Goal: Communication & Community: Connect with others

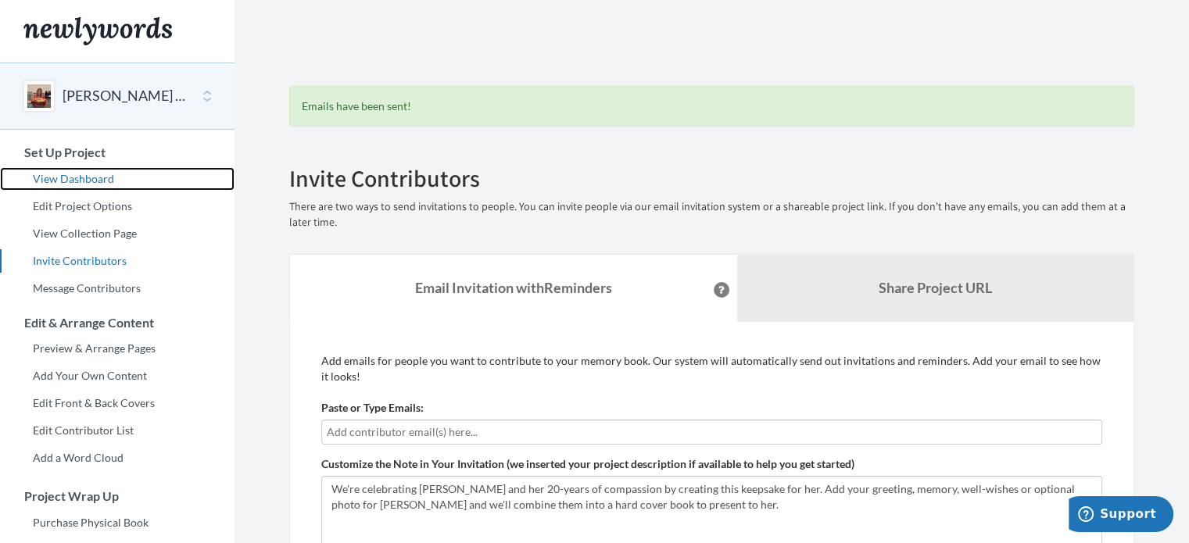
click at [88, 181] on link "View Dashboard" at bounding box center [117, 178] width 234 height 23
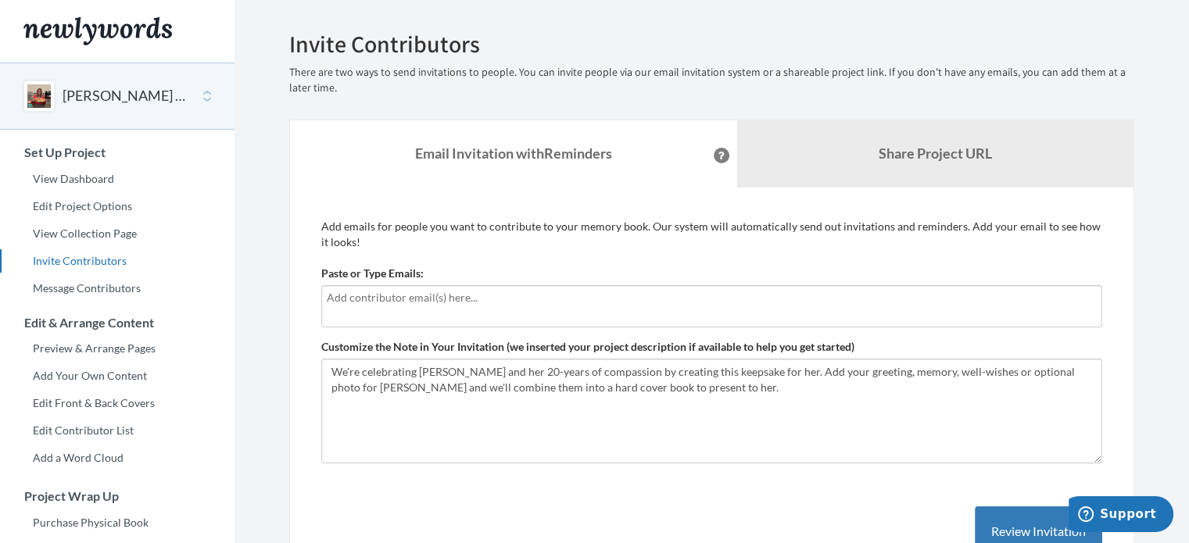
click at [763, 310] on div at bounding box center [711, 306] width 781 height 42
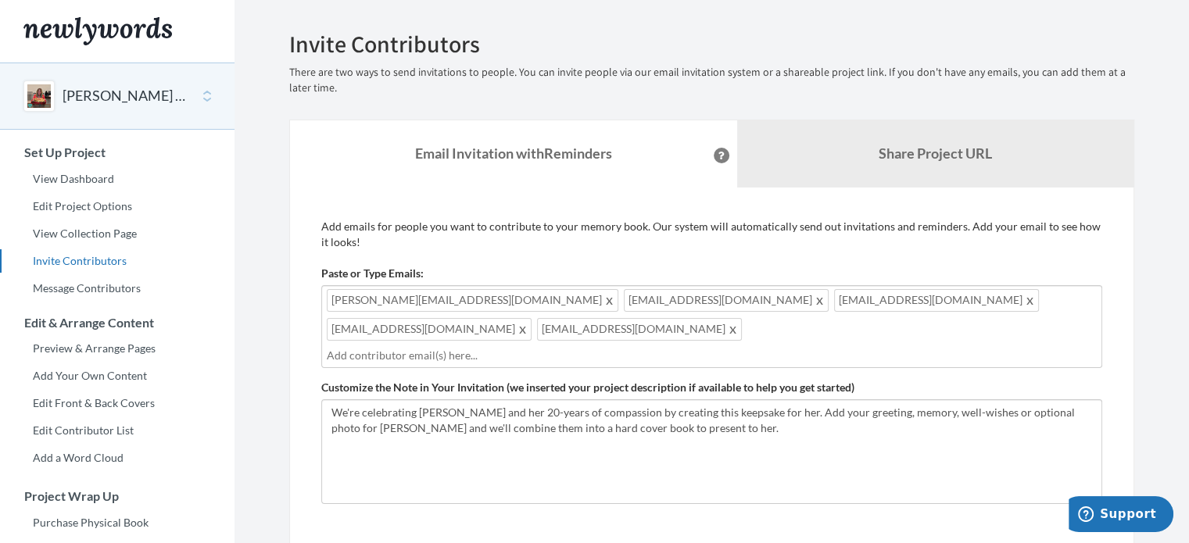
click at [455, 347] on input "text" at bounding box center [712, 355] width 770 height 17
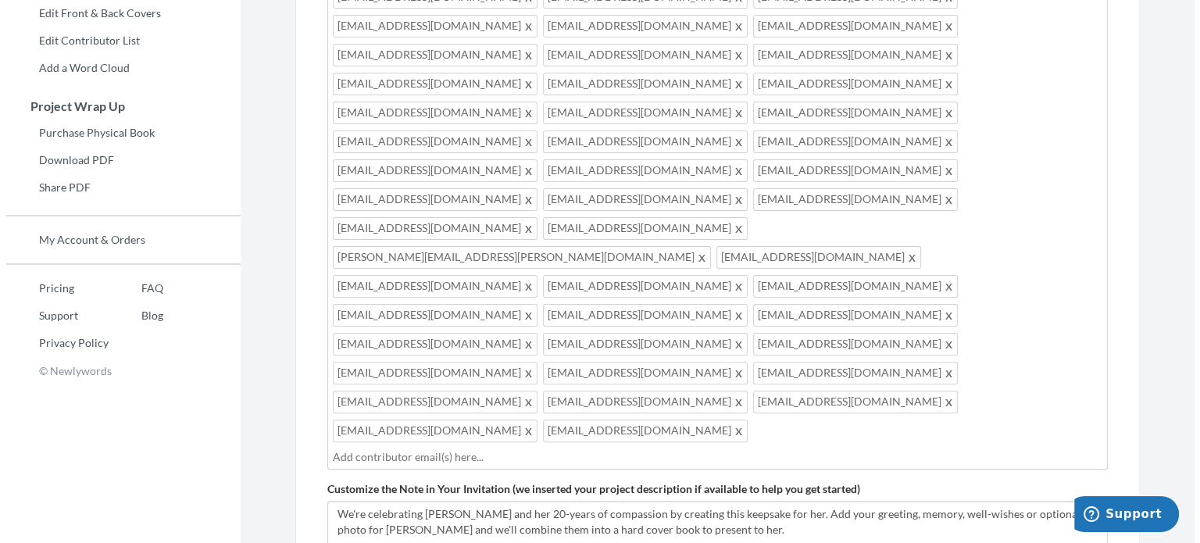
scroll to position [391, 0]
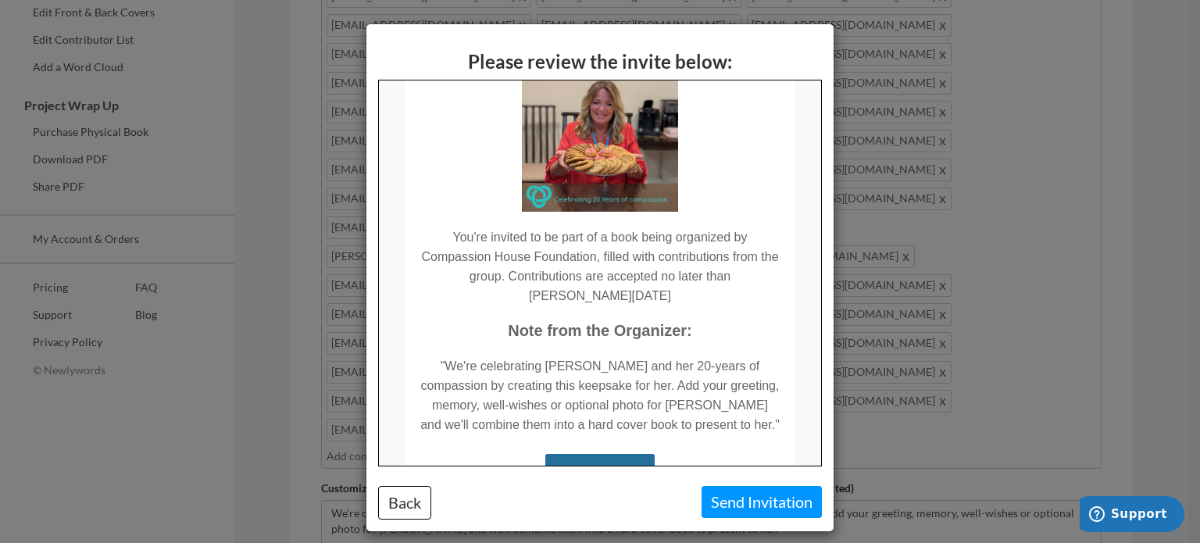
scroll to position [288, 0]
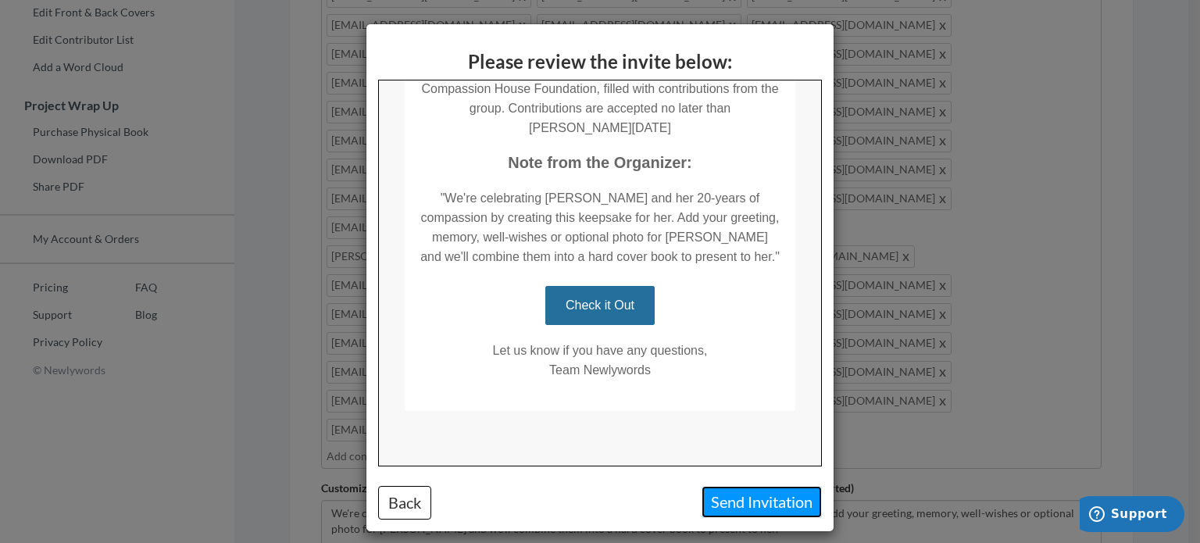
click at [753, 490] on button "Send Invitation" at bounding box center [762, 502] width 120 height 32
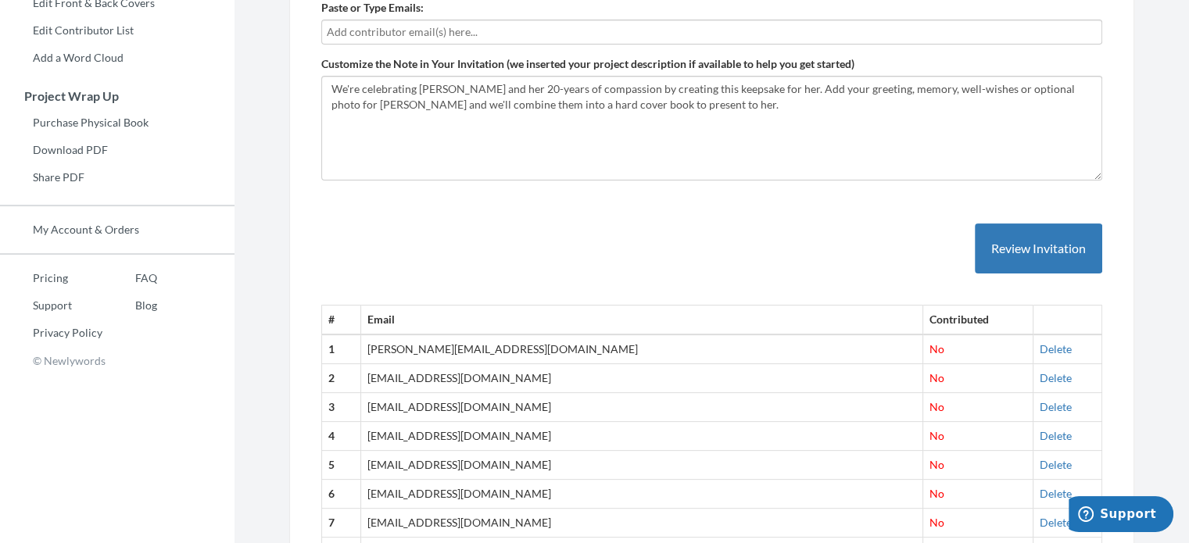
scroll to position [341, 0]
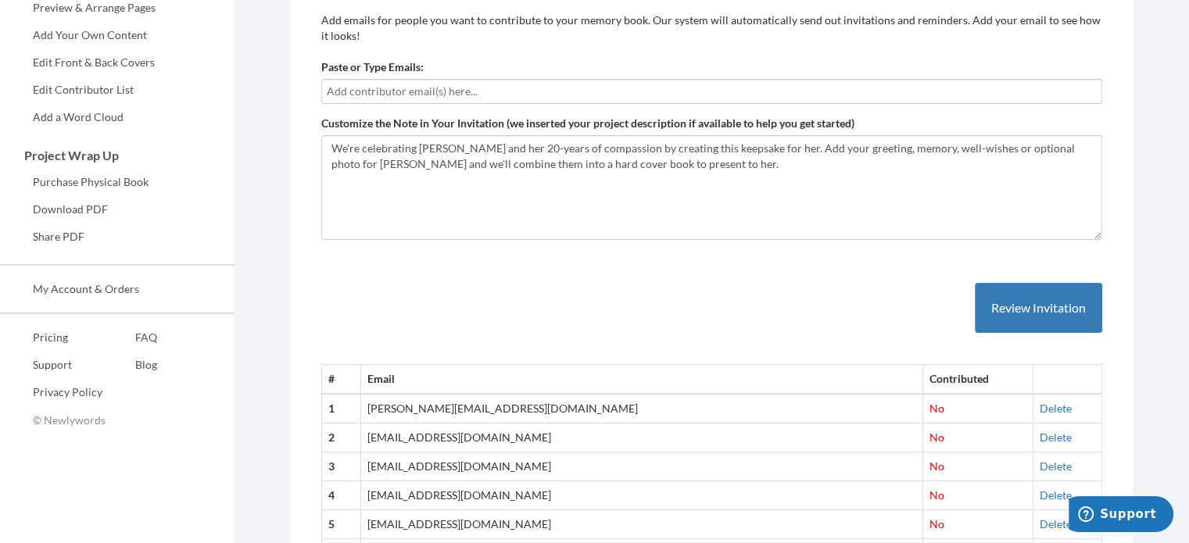
click at [478, 86] on input "text" at bounding box center [712, 91] width 770 height 17
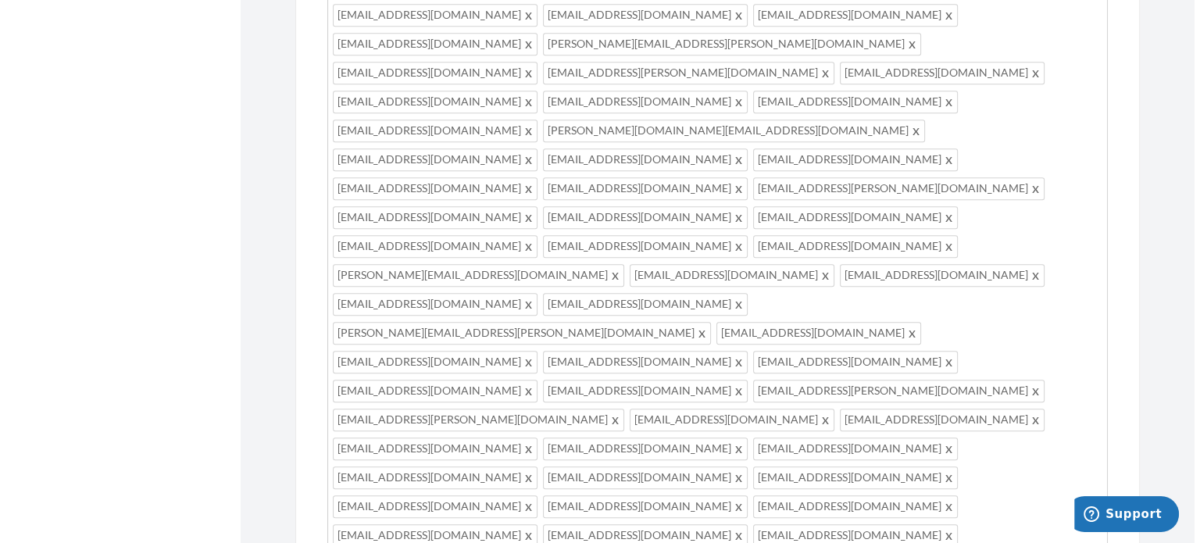
scroll to position [888, 0]
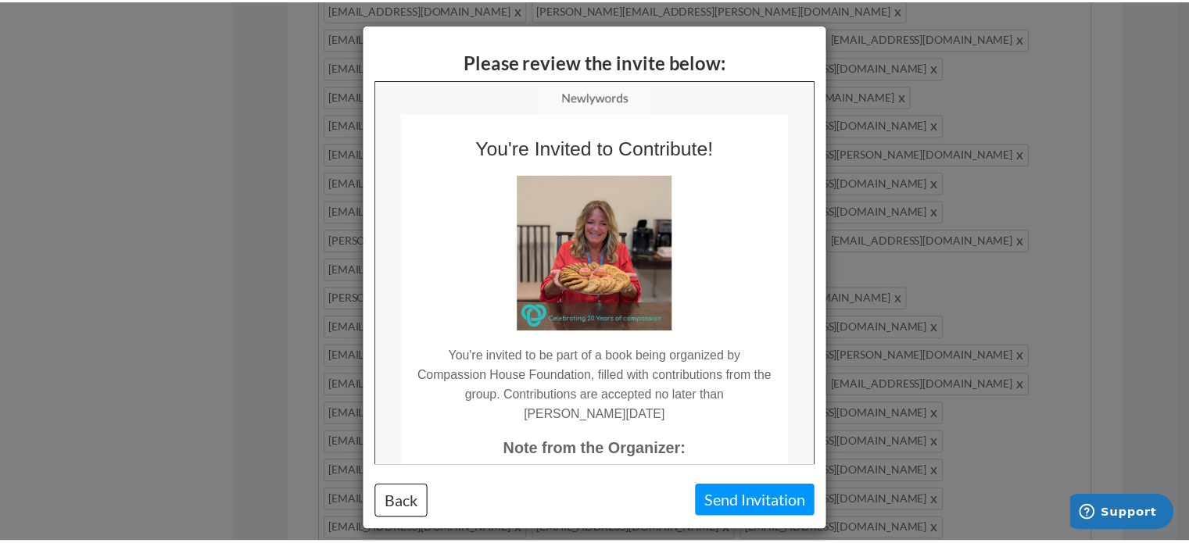
scroll to position [0, 0]
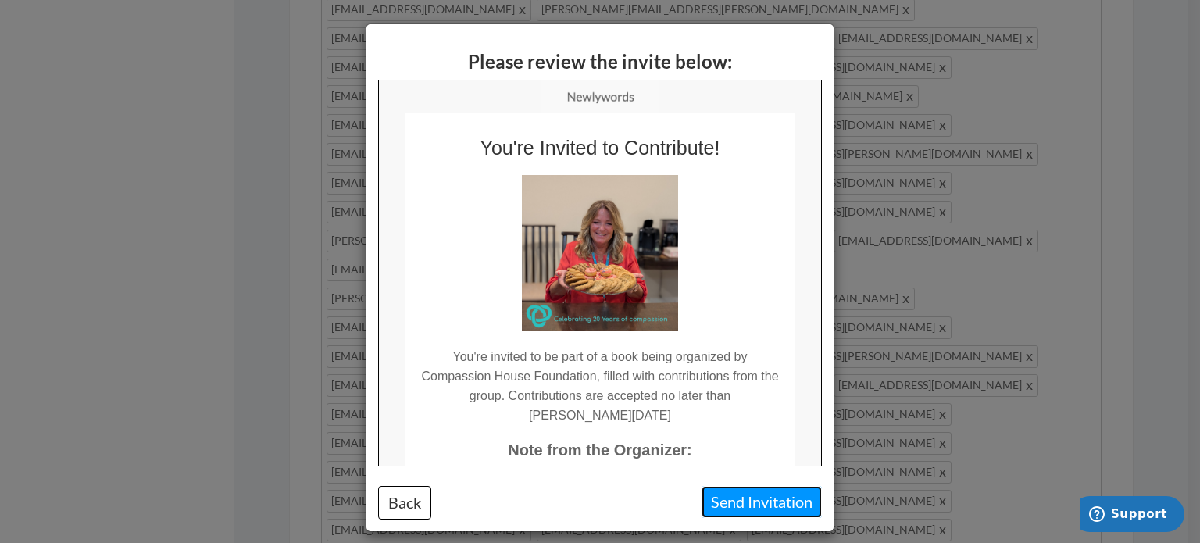
click at [788, 499] on button "Send Invitation" at bounding box center [762, 502] width 120 height 32
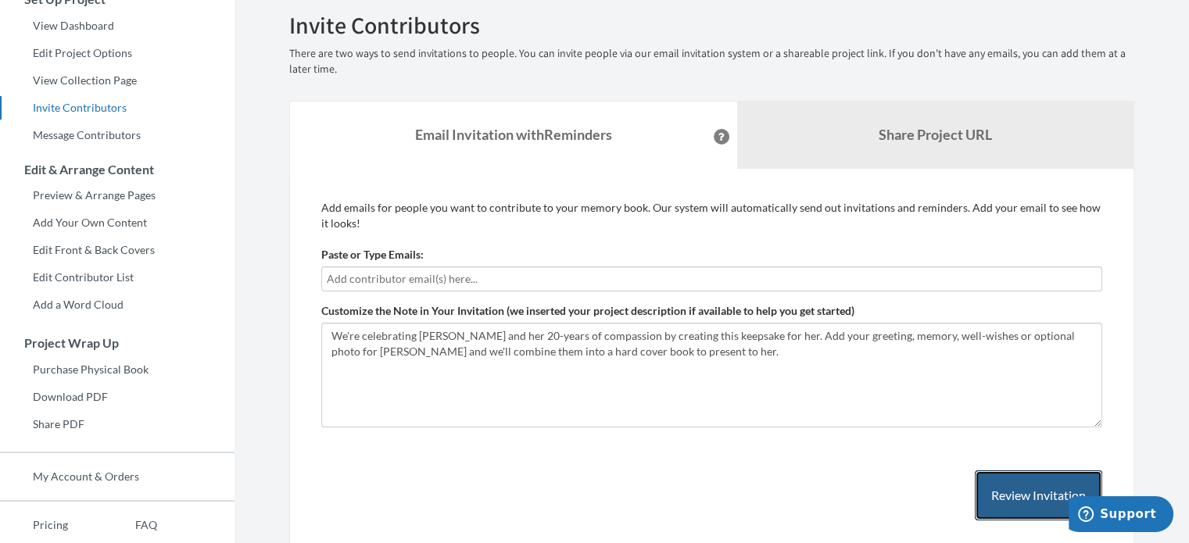
scroll to position [156, 0]
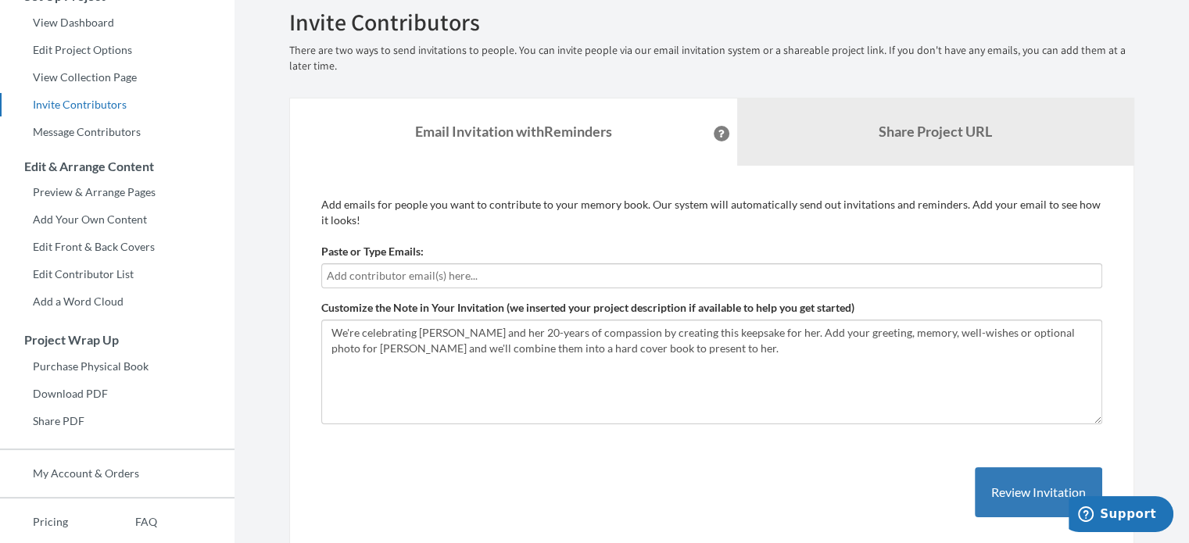
click at [597, 274] on input "text" at bounding box center [712, 275] width 770 height 17
click at [795, 275] on input "text" at bounding box center [712, 275] width 770 height 17
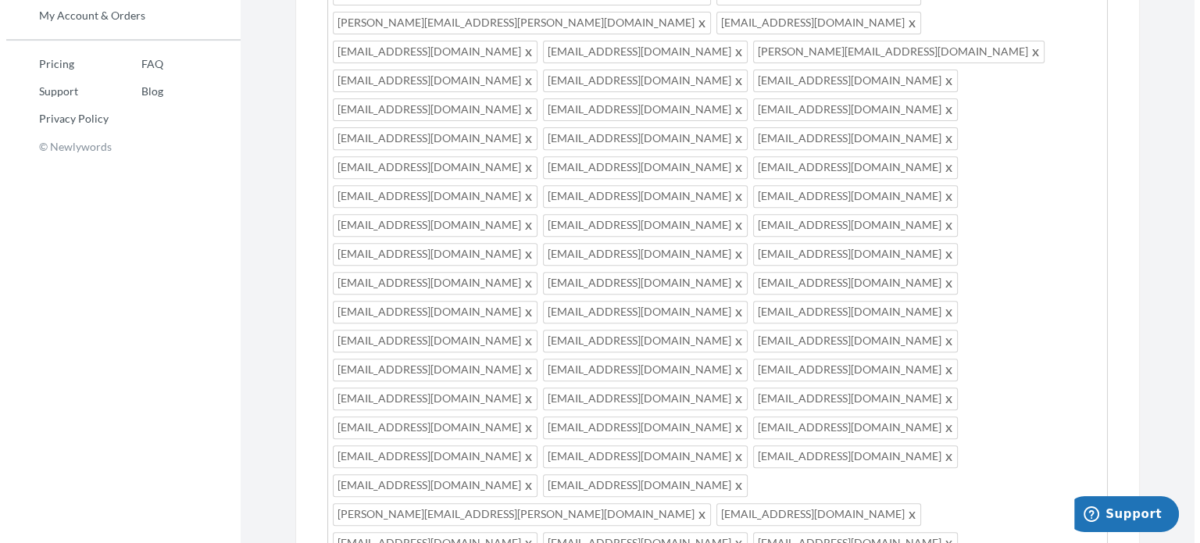
scroll to position [625, 0]
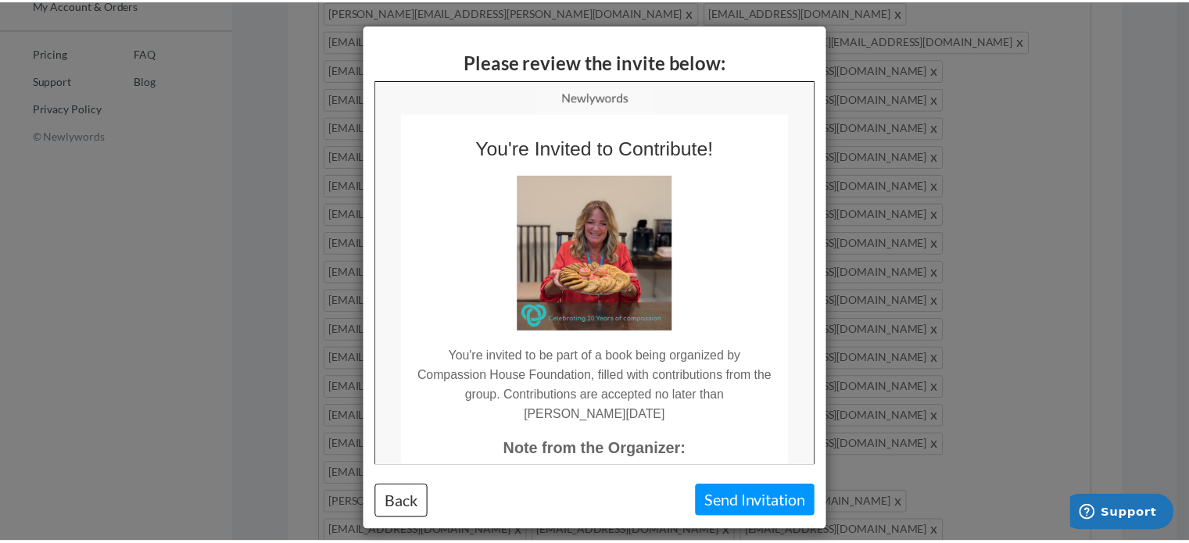
scroll to position [0, 0]
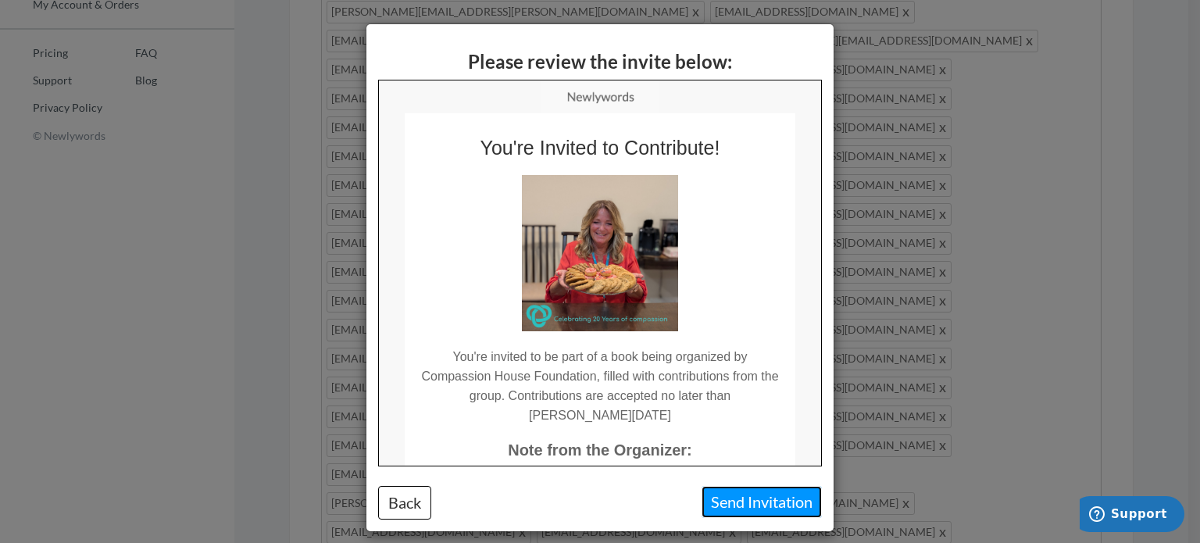
click at [789, 496] on button "Send Invitation" at bounding box center [762, 502] width 120 height 32
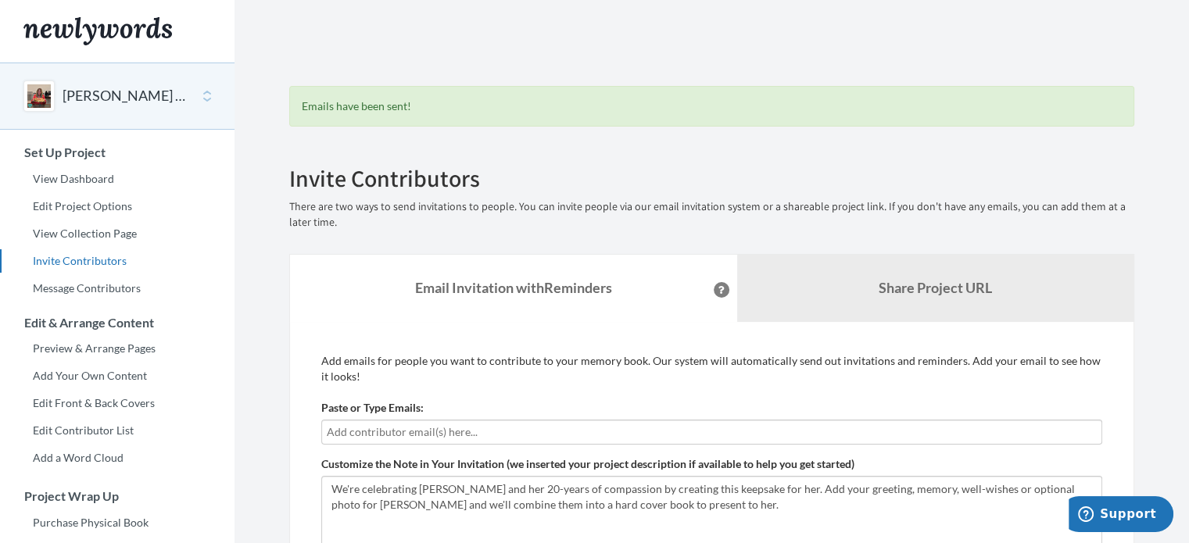
click at [569, 431] on input "text" at bounding box center [712, 432] width 770 height 17
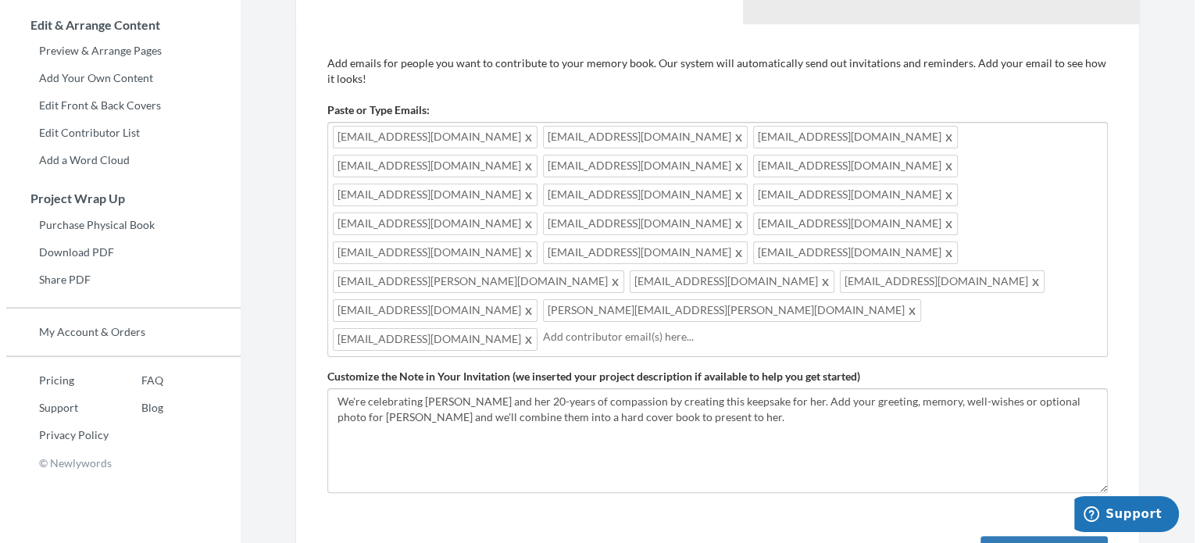
scroll to position [313, 0]
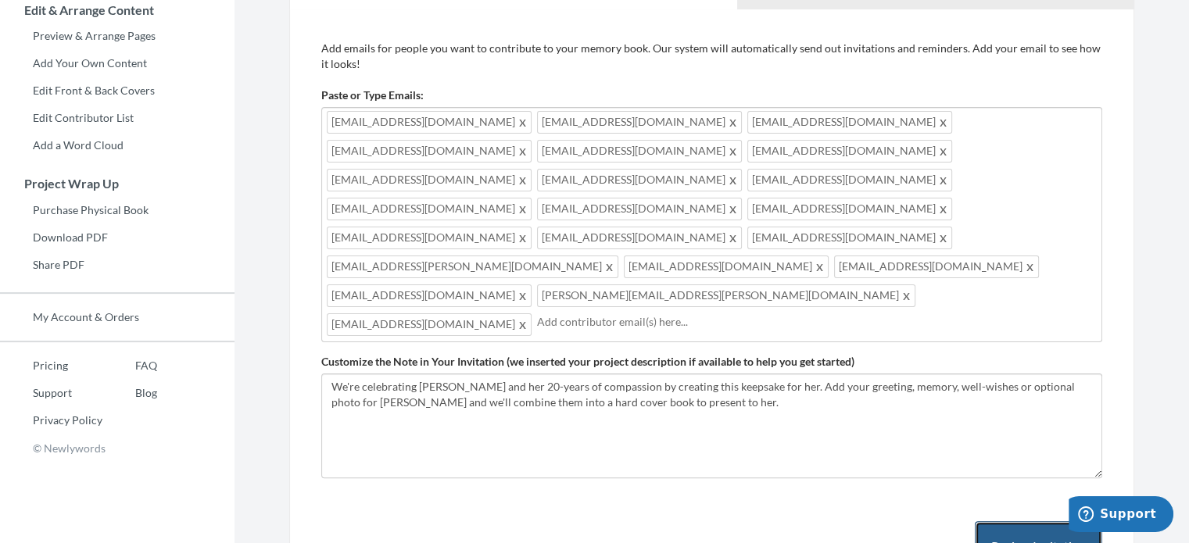
click at [1020, 521] on button "Review Invitation" at bounding box center [1038, 546] width 127 height 51
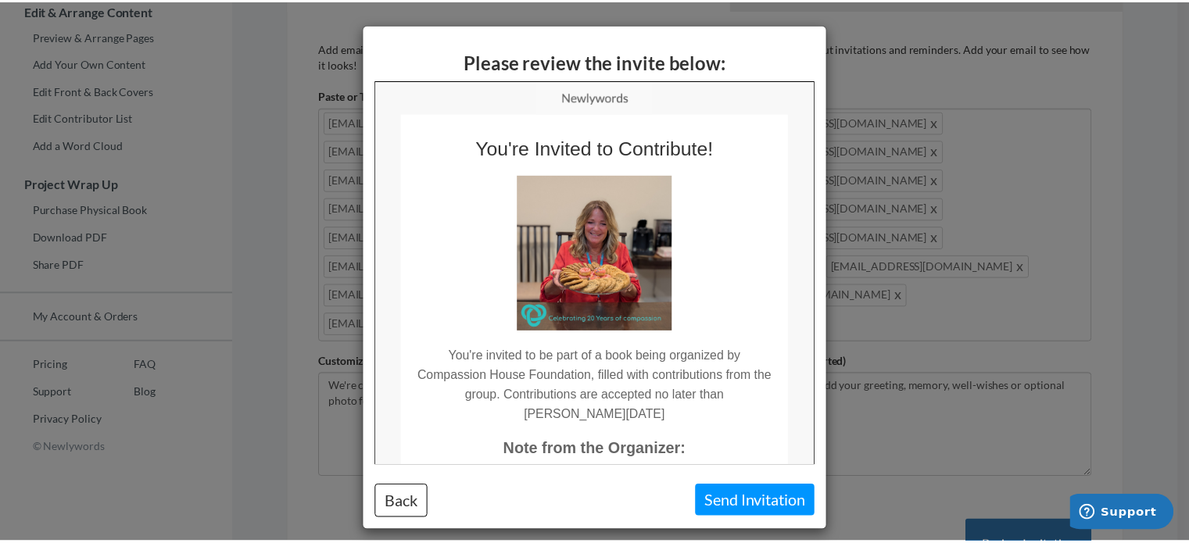
scroll to position [0, 0]
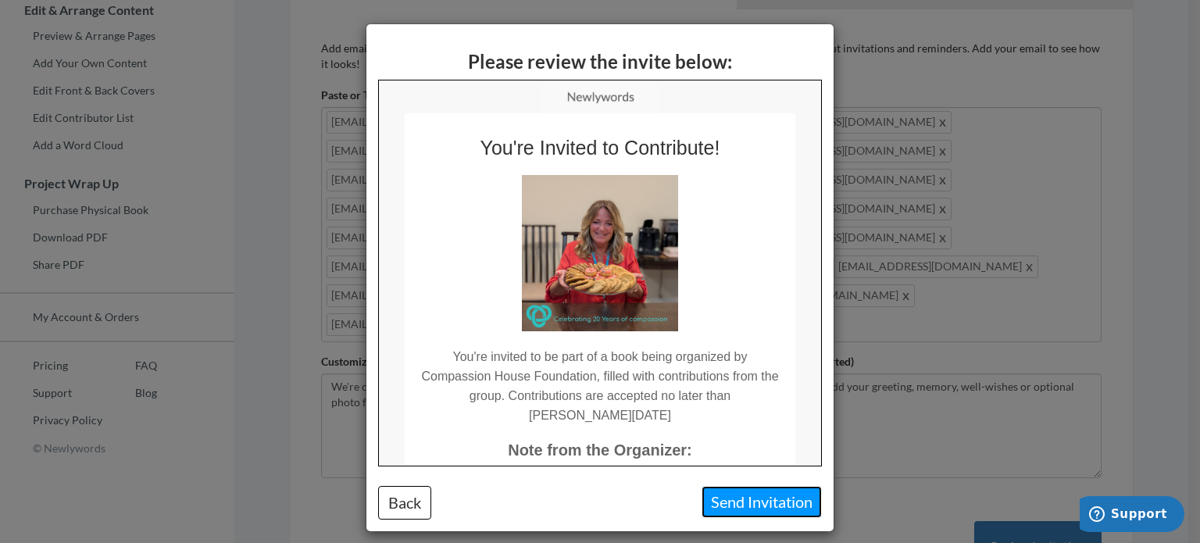
click at [730, 506] on button "Send Invitation" at bounding box center [762, 502] width 120 height 32
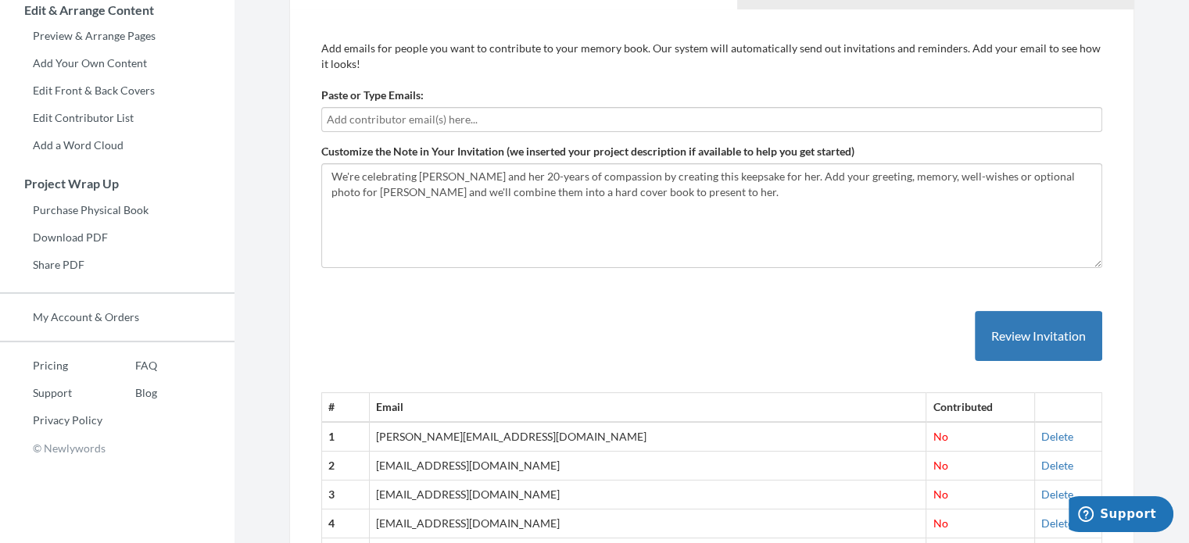
click at [657, 121] on input "text" at bounding box center [712, 119] width 770 height 17
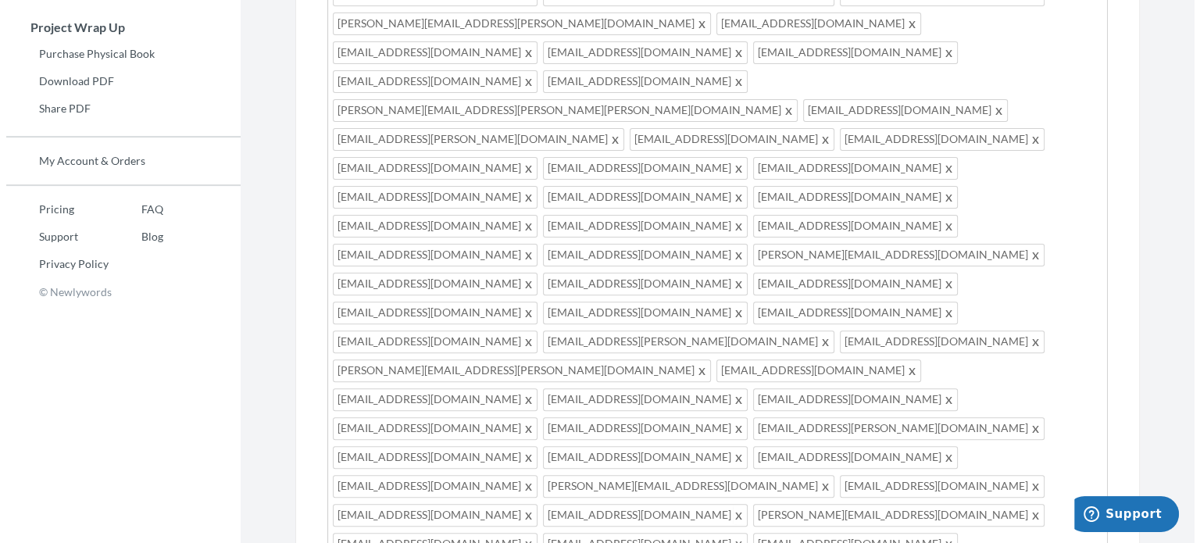
scroll to position [547, 0]
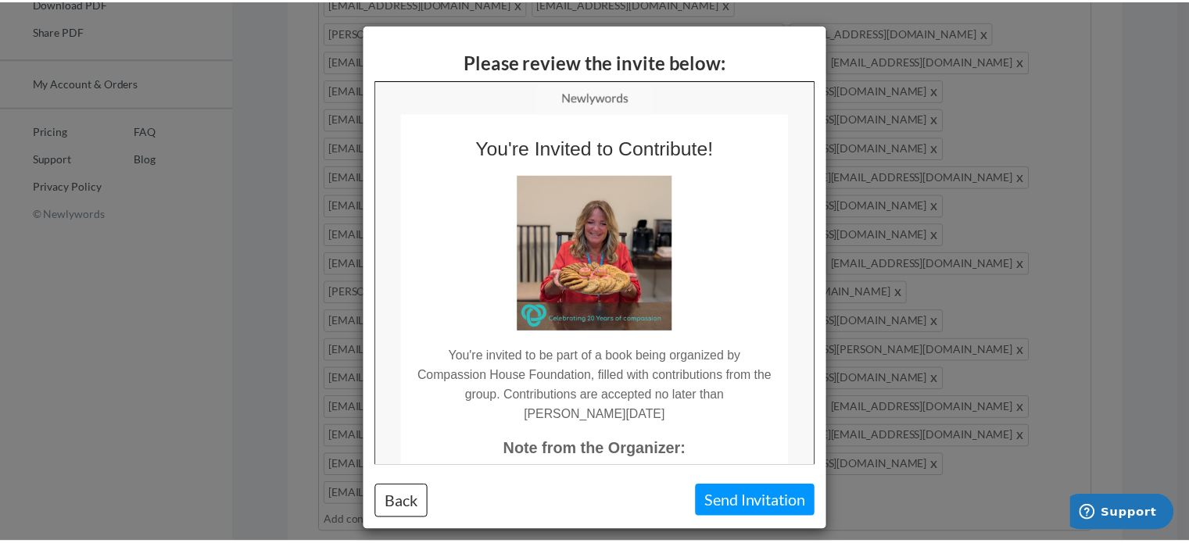
scroll to position [0, 0]
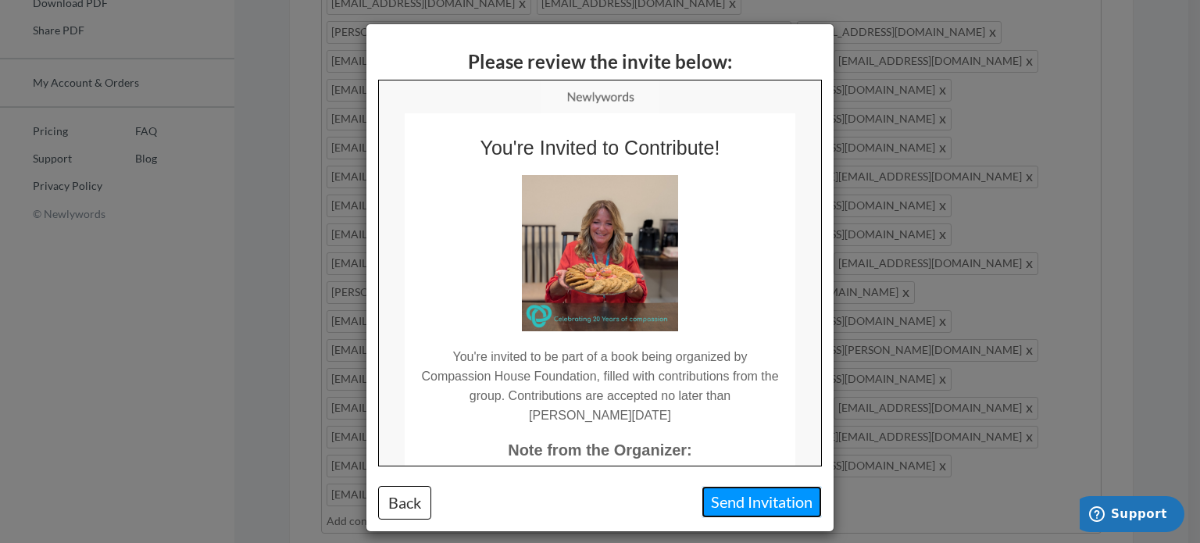
click at [778, 505] on button "Send Invitation" at bounding box center [762, 502] width 120 height 32
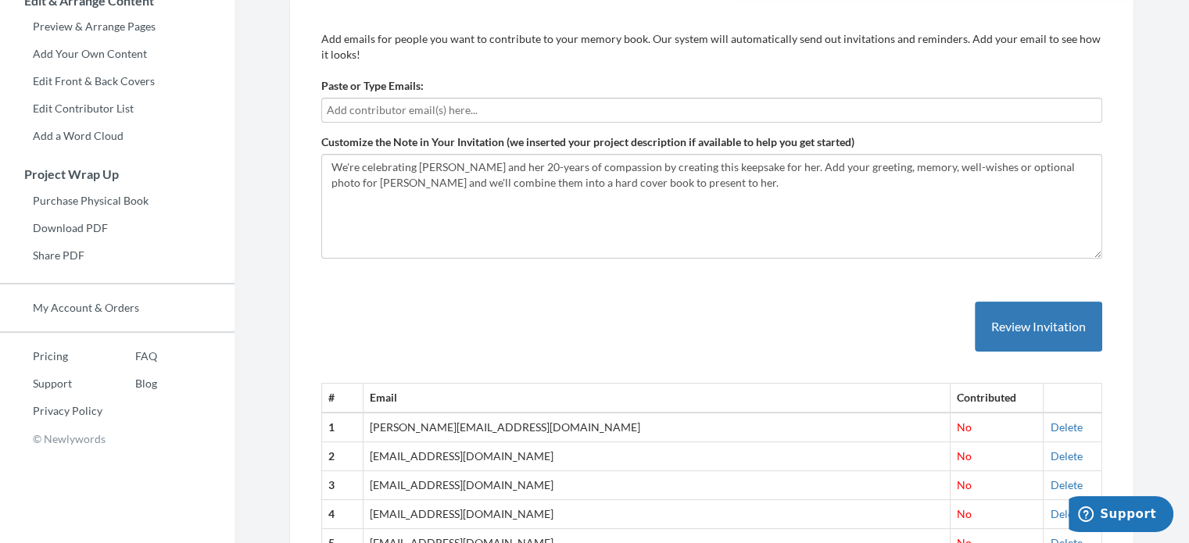
scroll to position [313, 0]
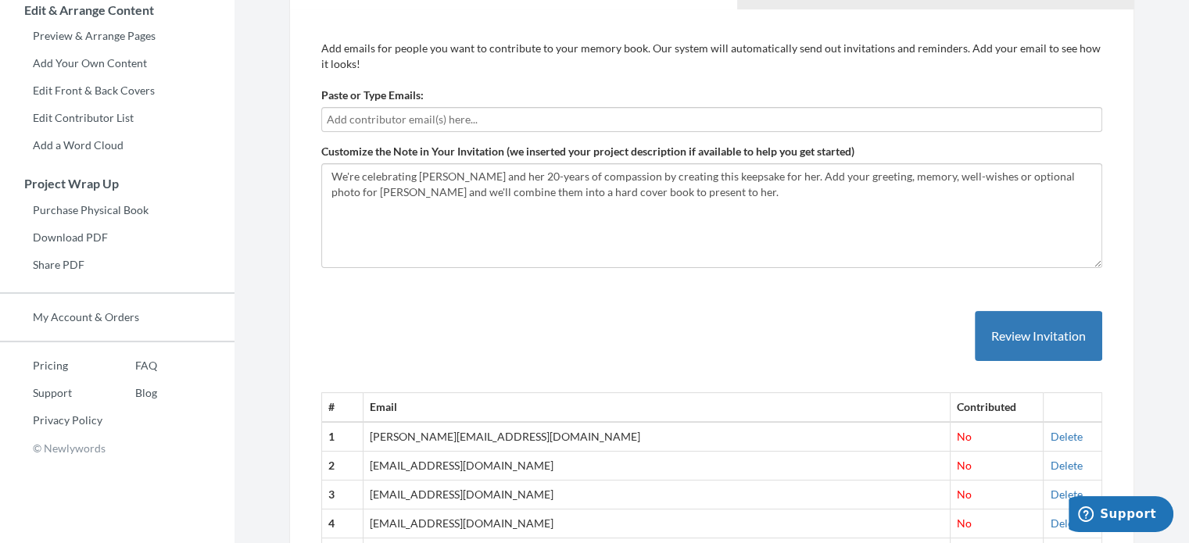
click at [519, 121] on input "text" at bounding box center [712, 119] width 770 height 17
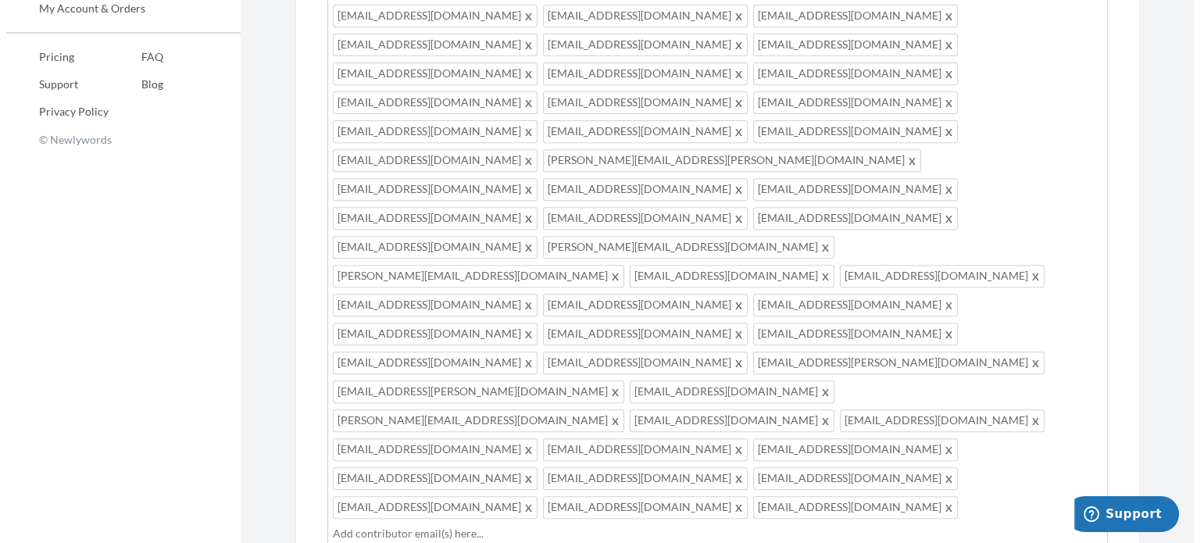
scroll to position [625, 0]
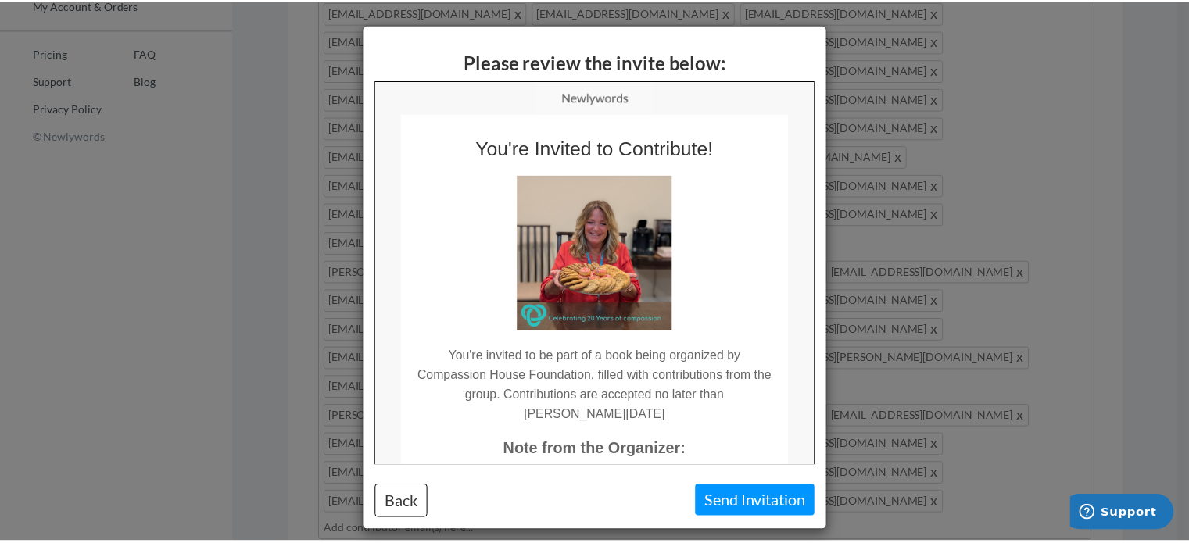
scroll to position [0, 0]
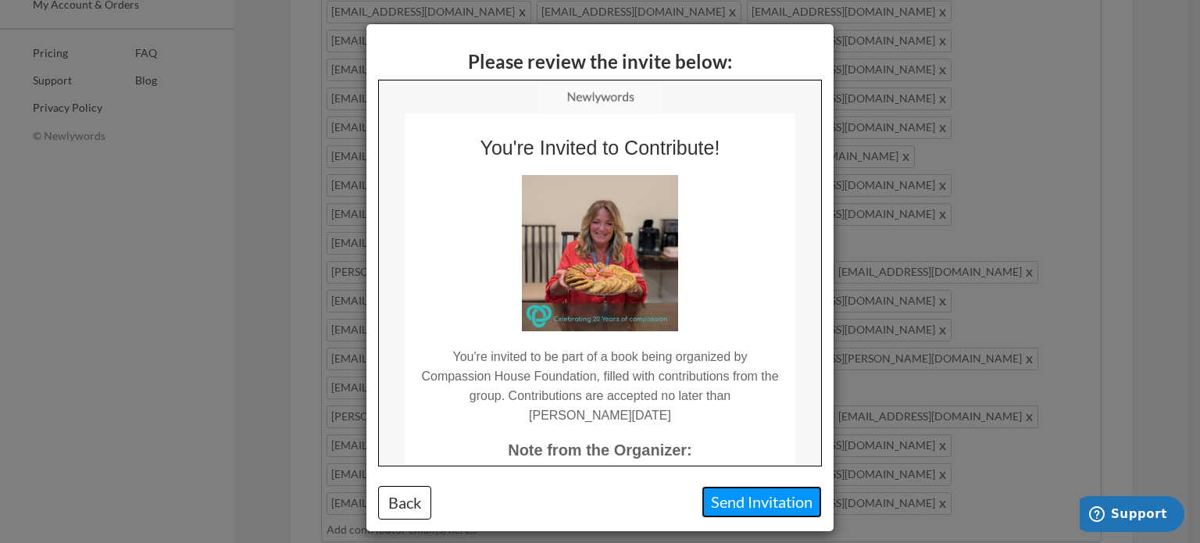
click at [788, 506] on button "Send Invitation" at bounding box center [762, 502] width 120 height 32
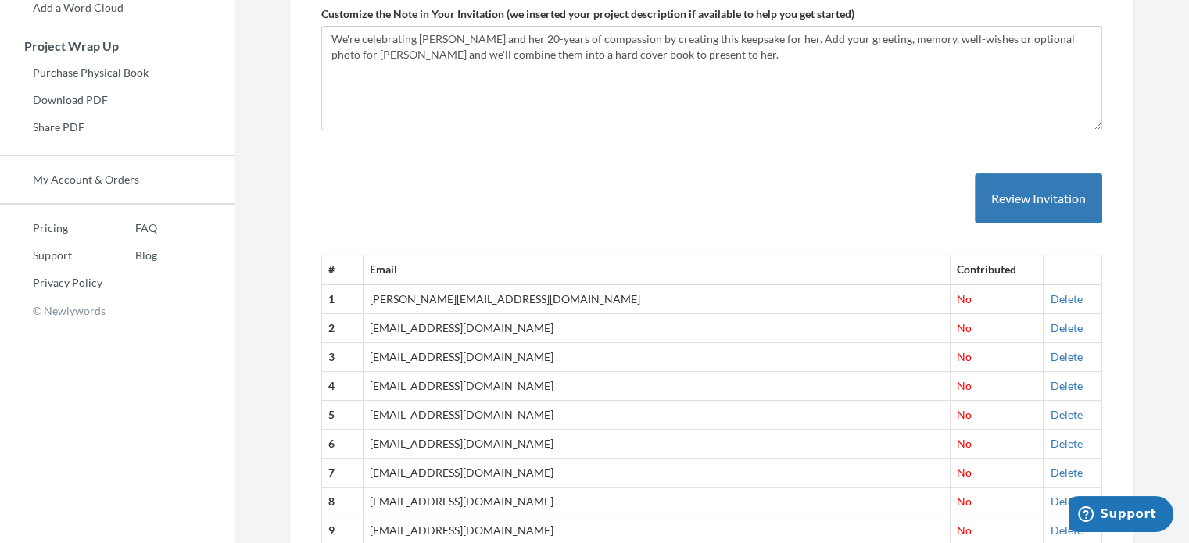
scroll to position [391, 0]
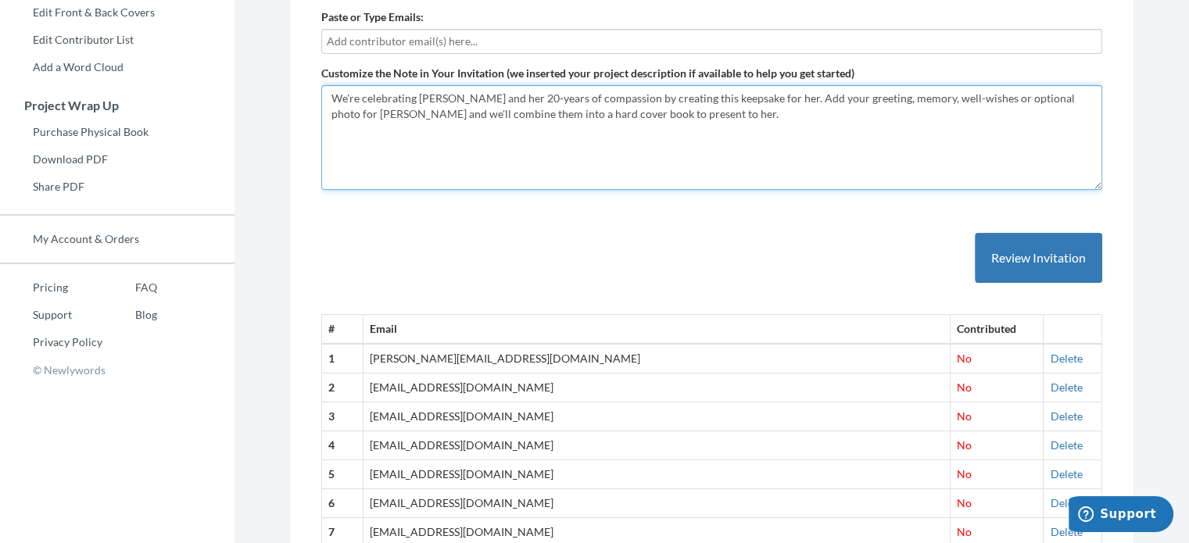
click at [675, 125] on textarea "We're celebrating [PERSON_NAME] and her 20-years of compassion by creating this…" at bounding box center [711, 137] width 781 height 105
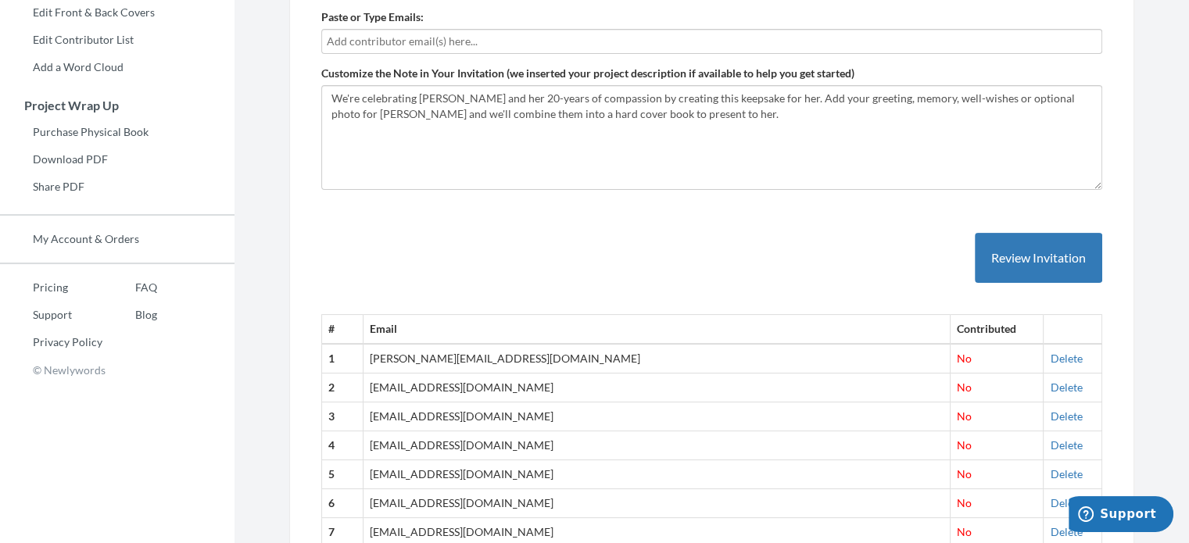
click at [651, 41] on input "text" at bounding box center [712, 41] width 770 height 17
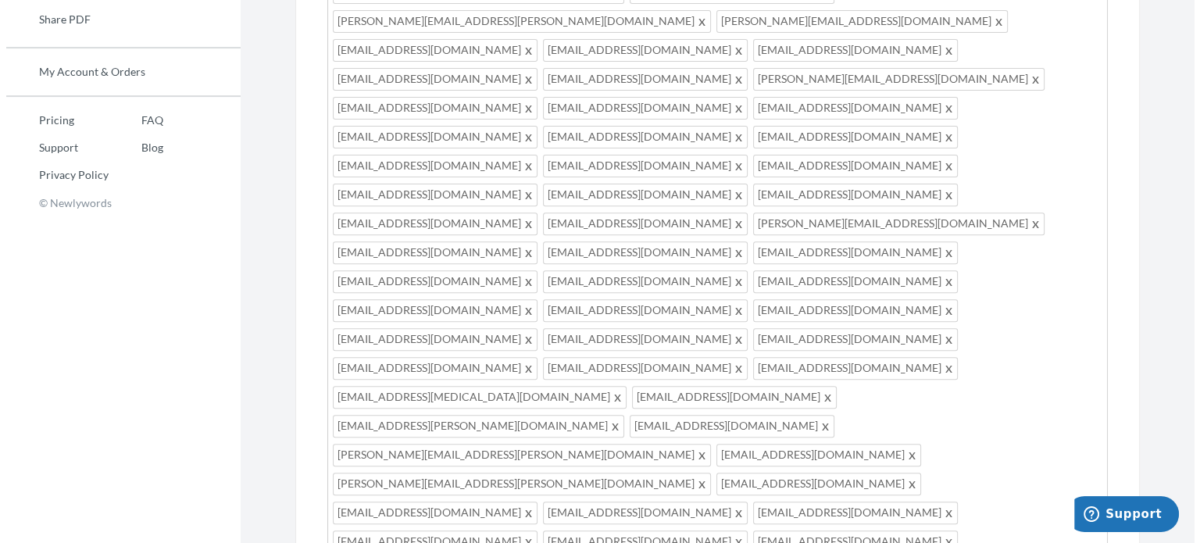
scroll to position [625, 0]
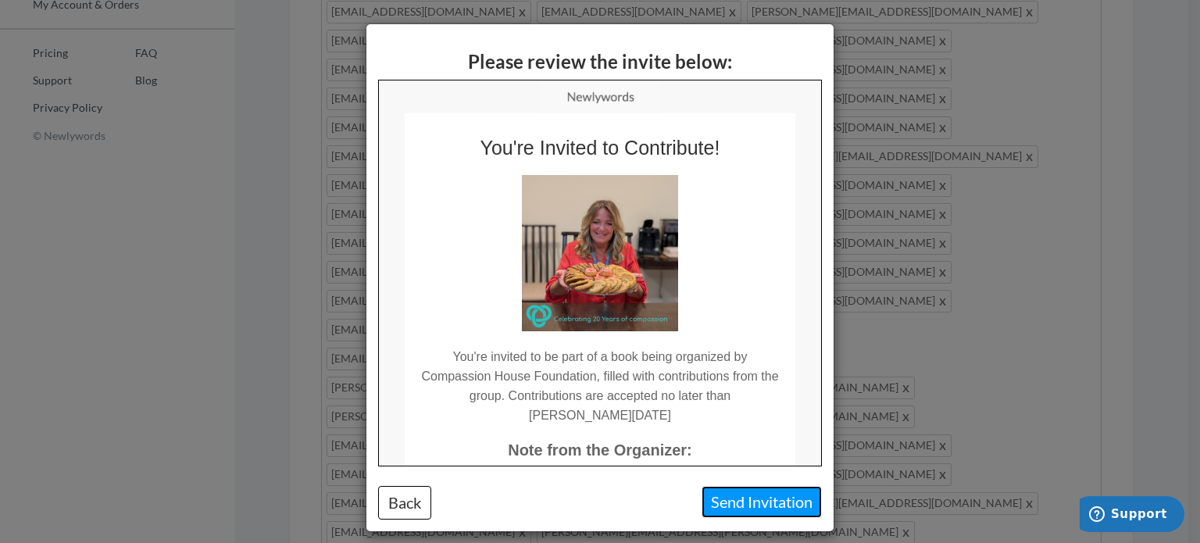
click at [774, 504] on button "Send Invitation" at bounding box center [762, 502] width 120 height 32
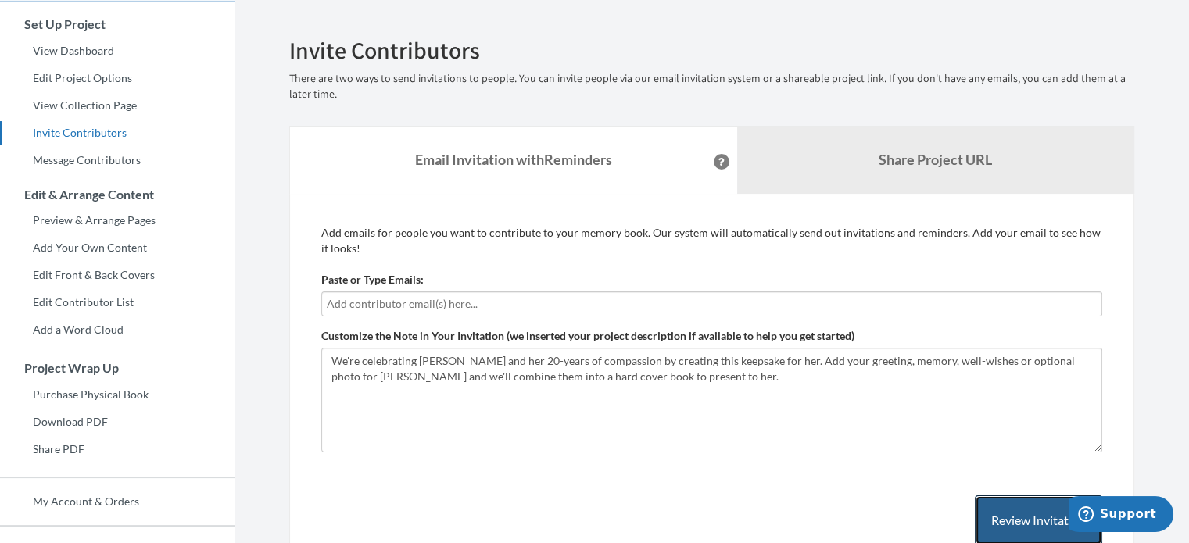
scroll to position [156, 0]
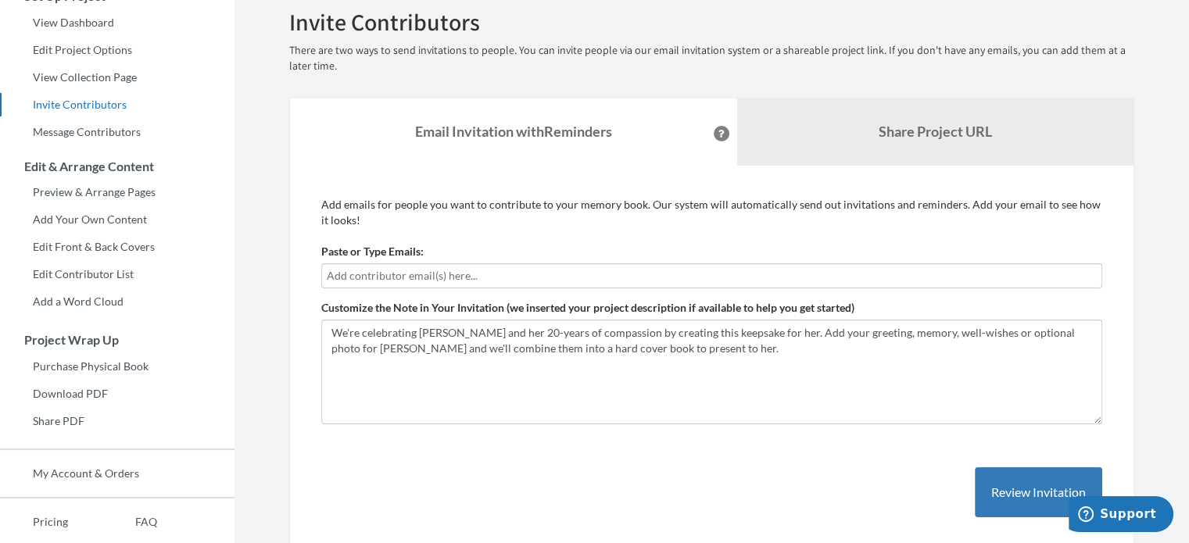
click at [521, 272] on input "text" at bounding box center [712, 275] width 770 height 17
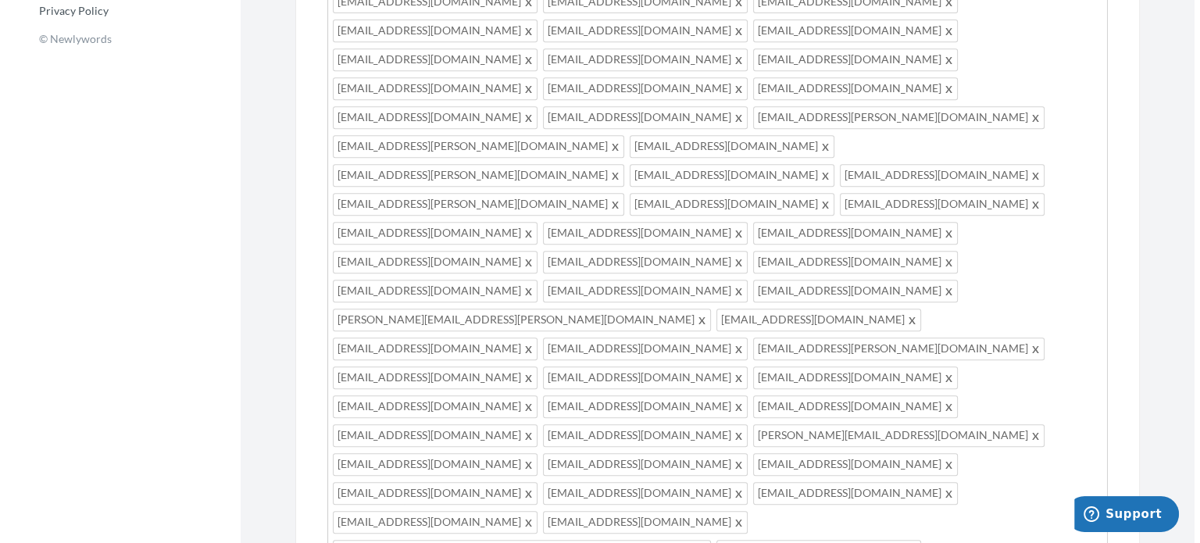
scroll to position [782, 0]
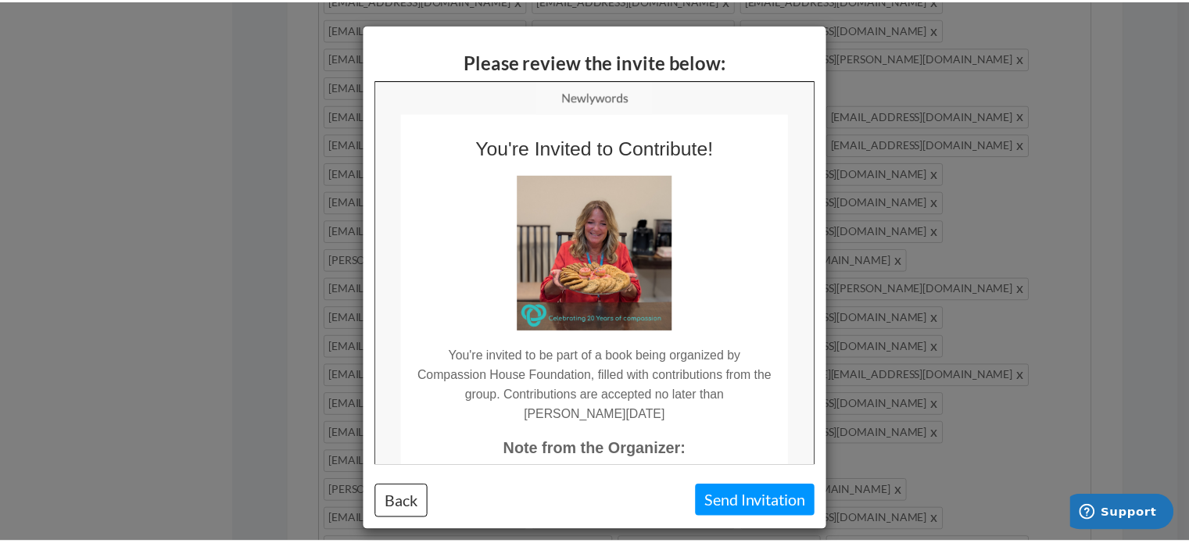
scroll to position [0, 0]
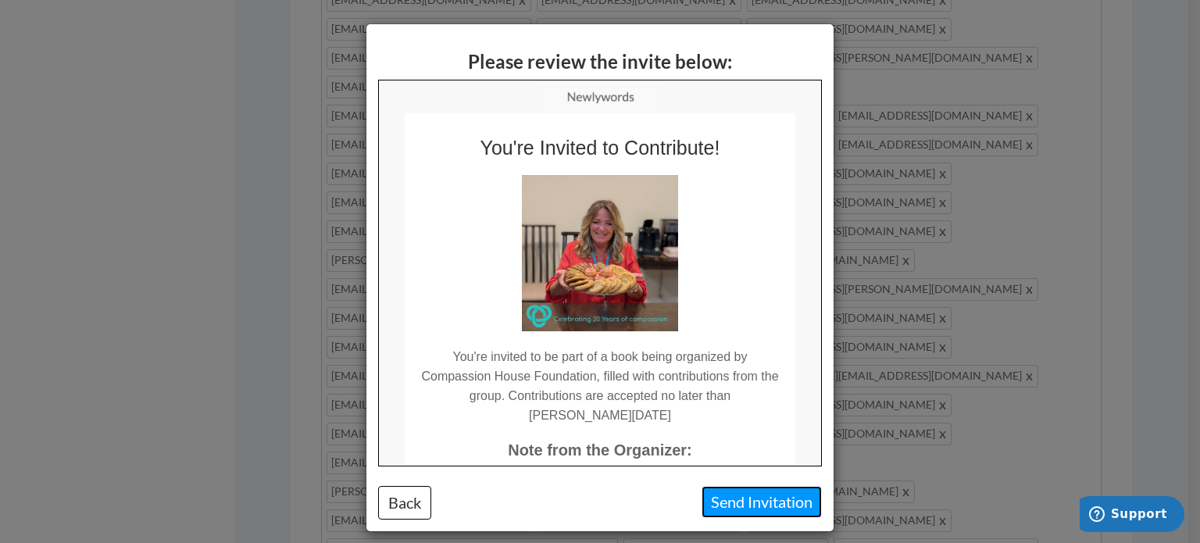
click at [753, 507] on button "Send Invitation" at bounding box center [762, 502] width 120 height 32
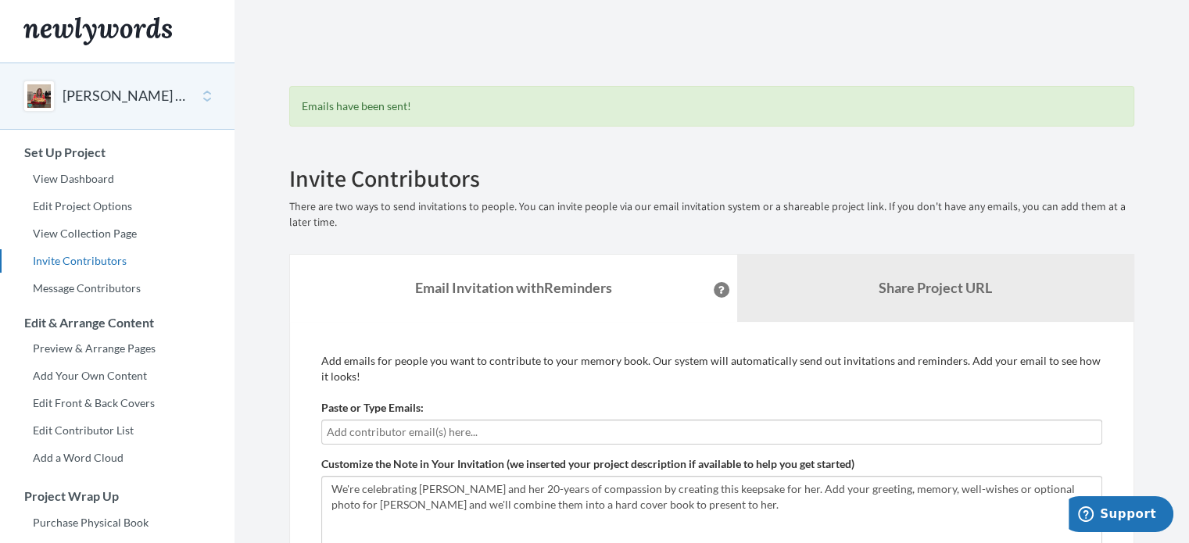
scroll to position [78, 0]
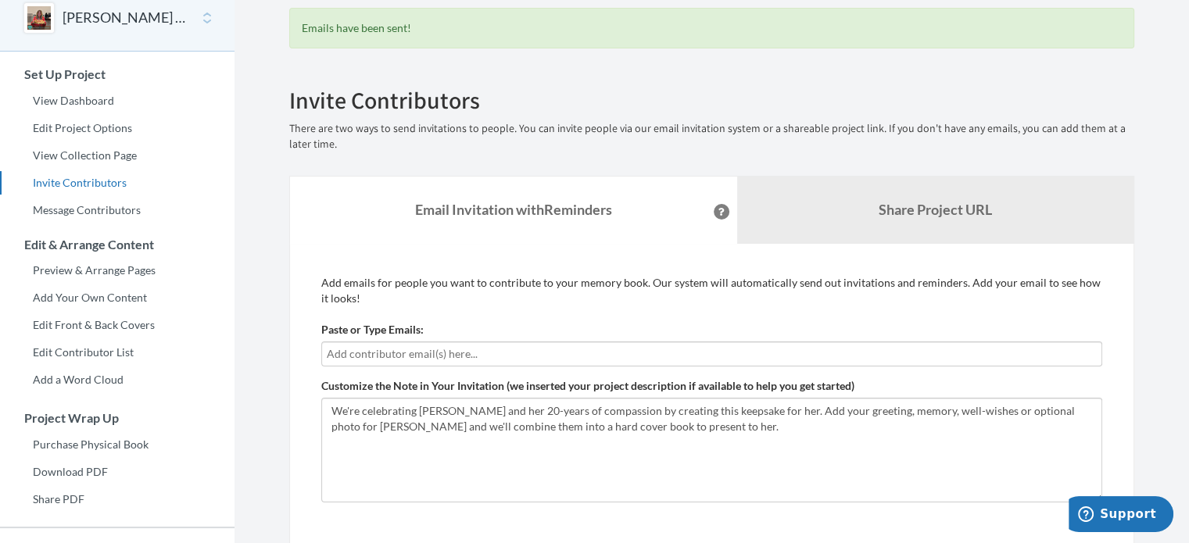
click at [615, 356] on input "text" at bounding box center [712, 353] width 770 height 17
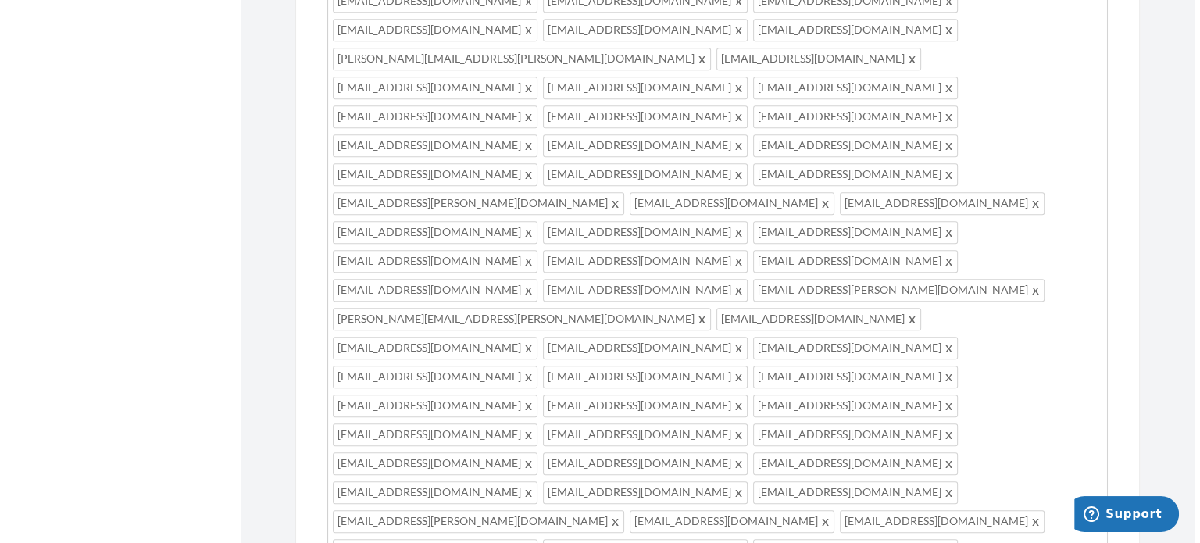
scroll to position [1641, 0]
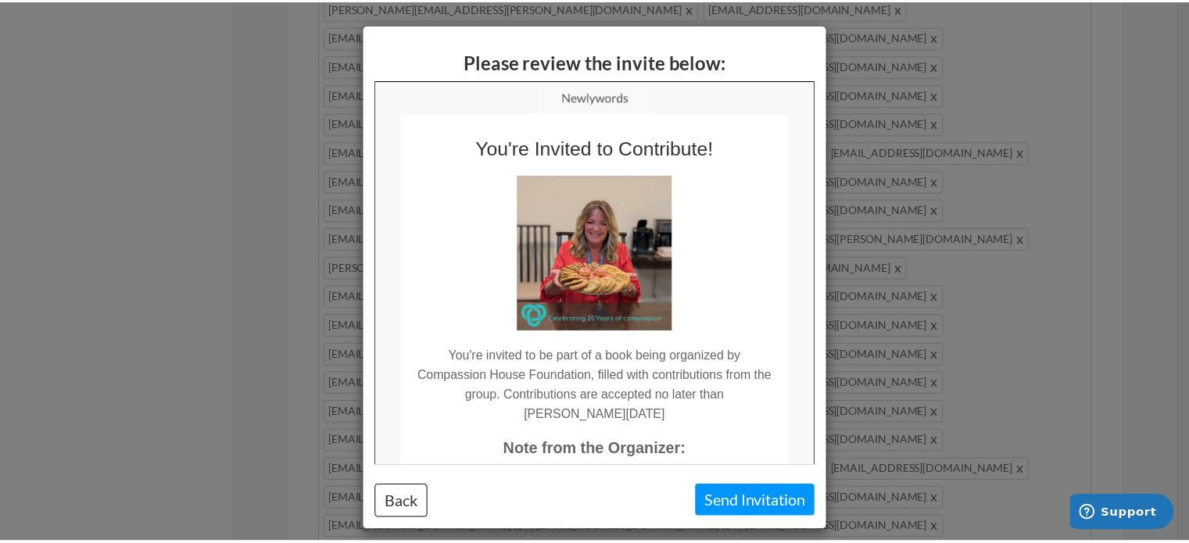
scroll to position [0, 0]
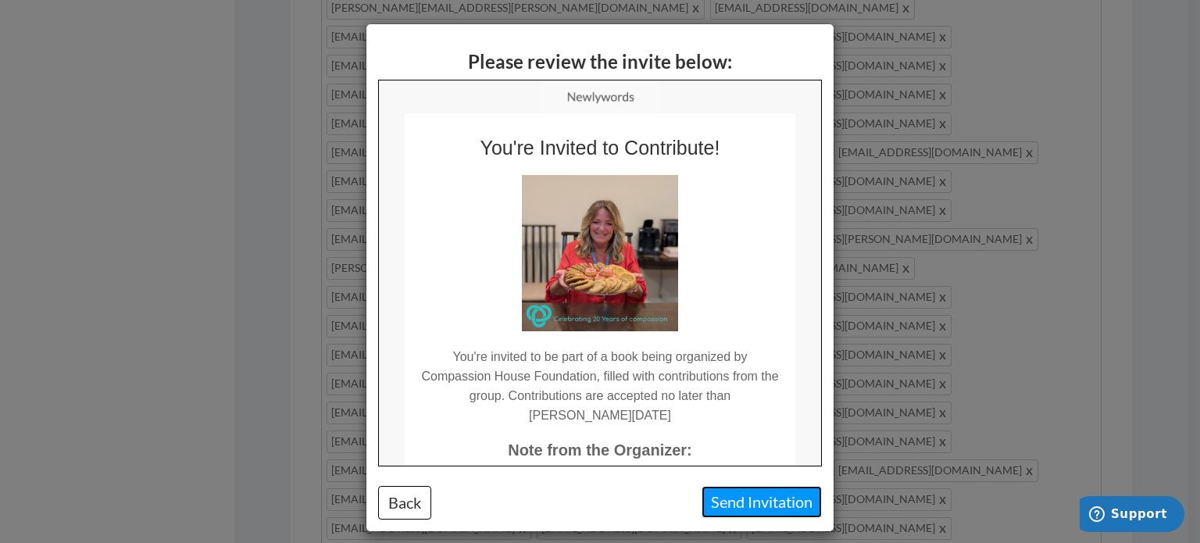
click at [737, 505] on button "Send Invitation" at bounding box center [762, 502] width 120 height 32
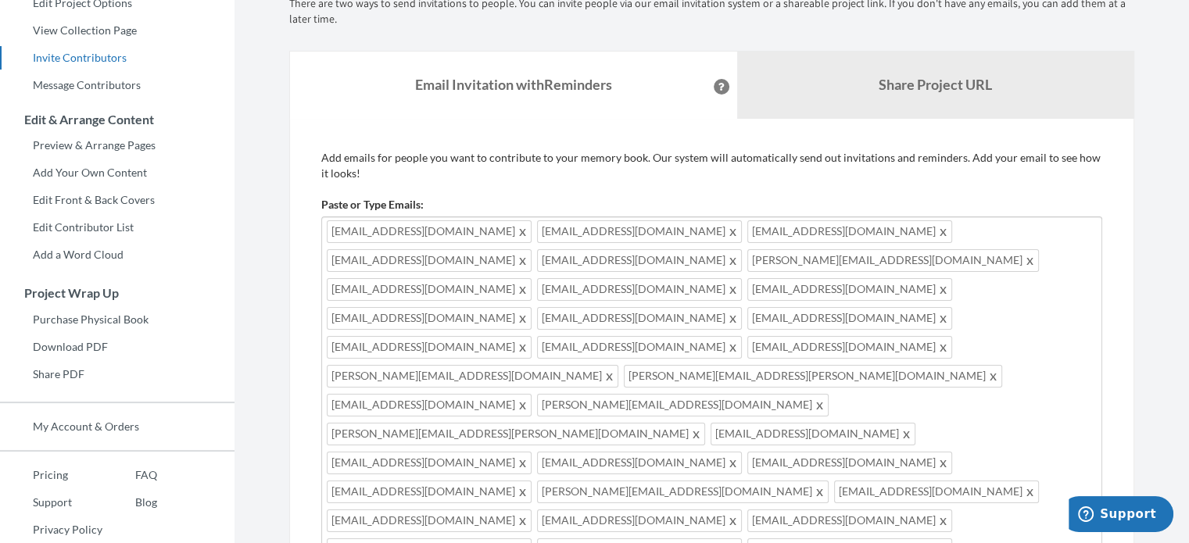
scroll to position [78, 0]
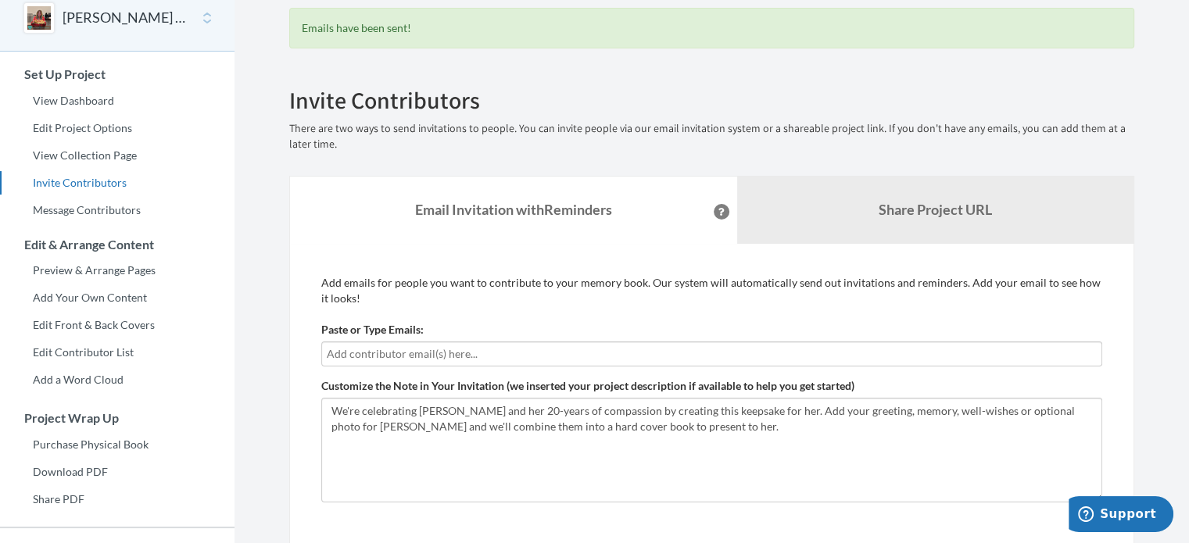
click at [578, 356] on input "text" at bounding box center [712, 353] width 770 height 17
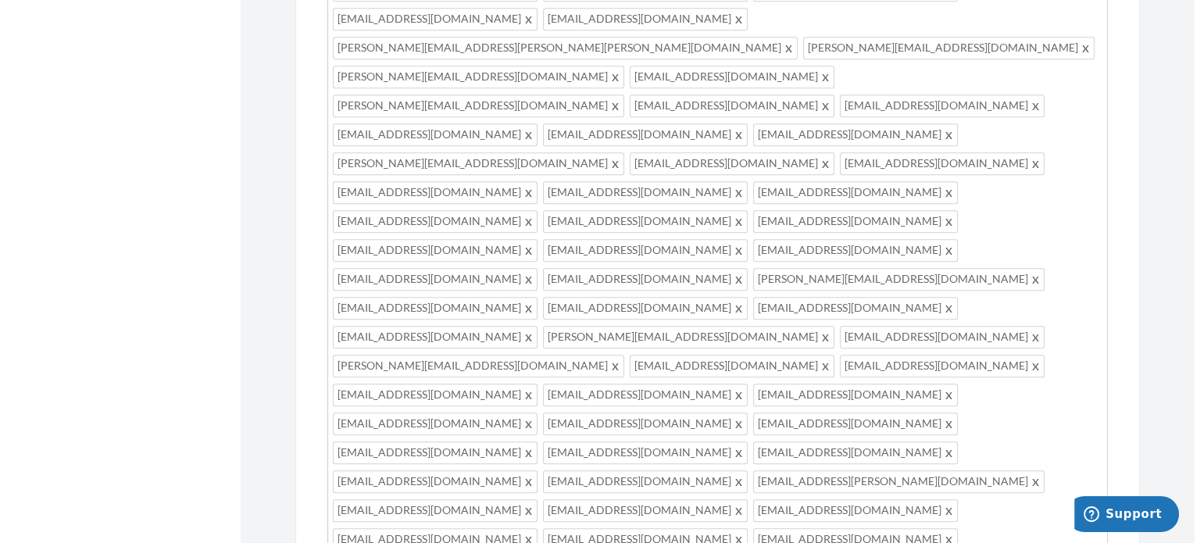
scroll to position [938, 0]
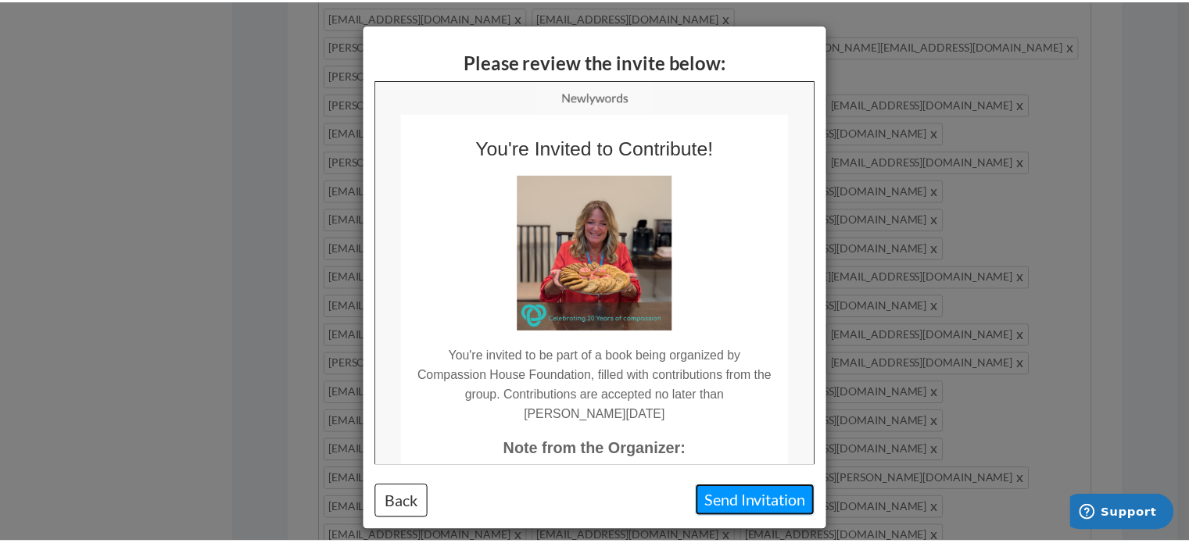
scroll to position [0, 0]
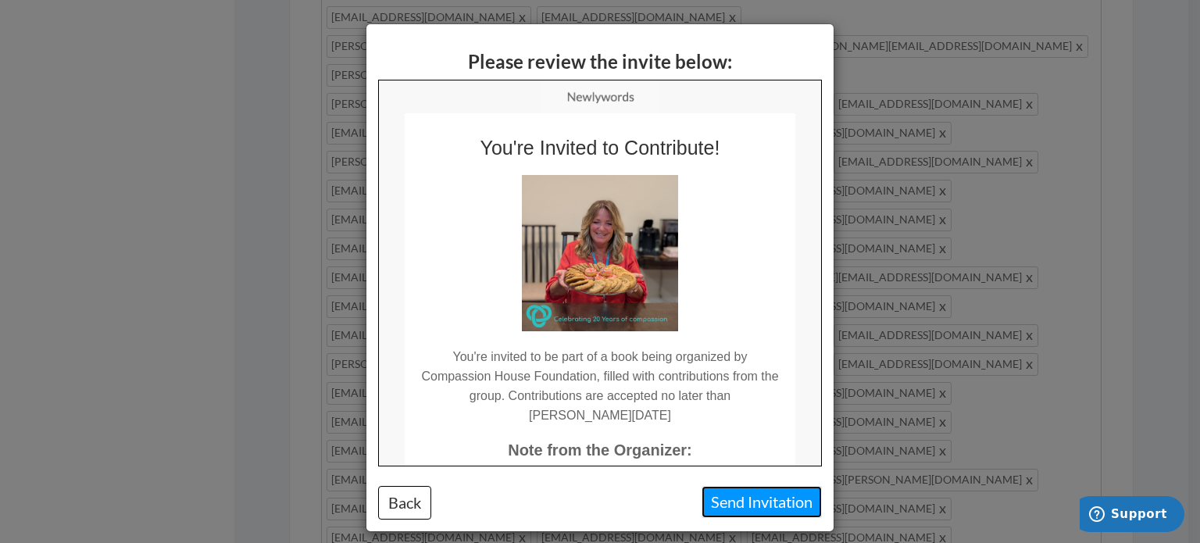
click at [770, 497] on button "Send Invitation" at bounding box center [762, 502] width 120 height 32
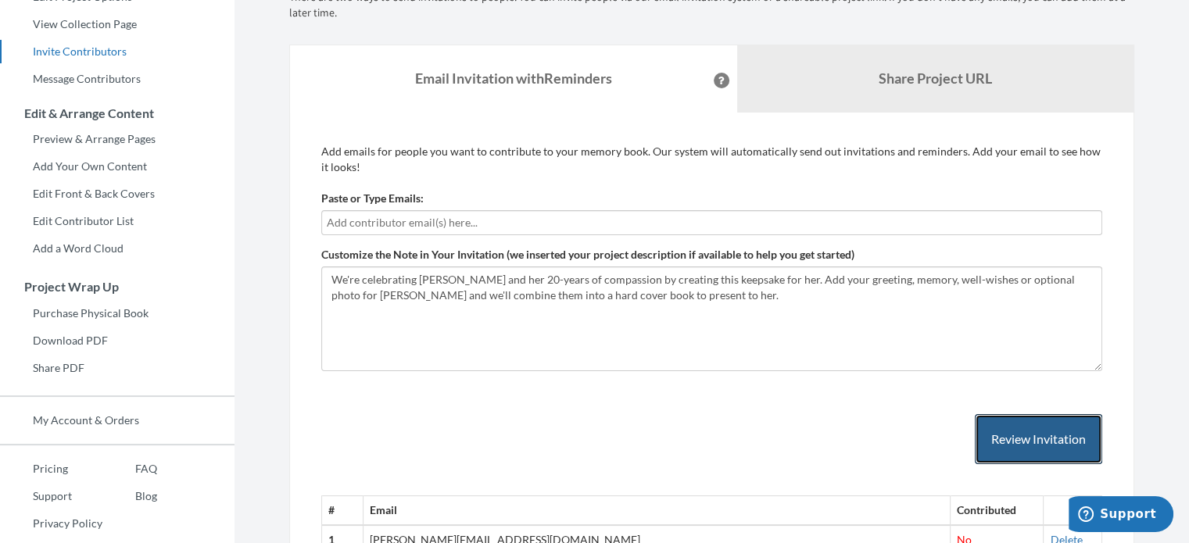
scroll to position [234, 0]
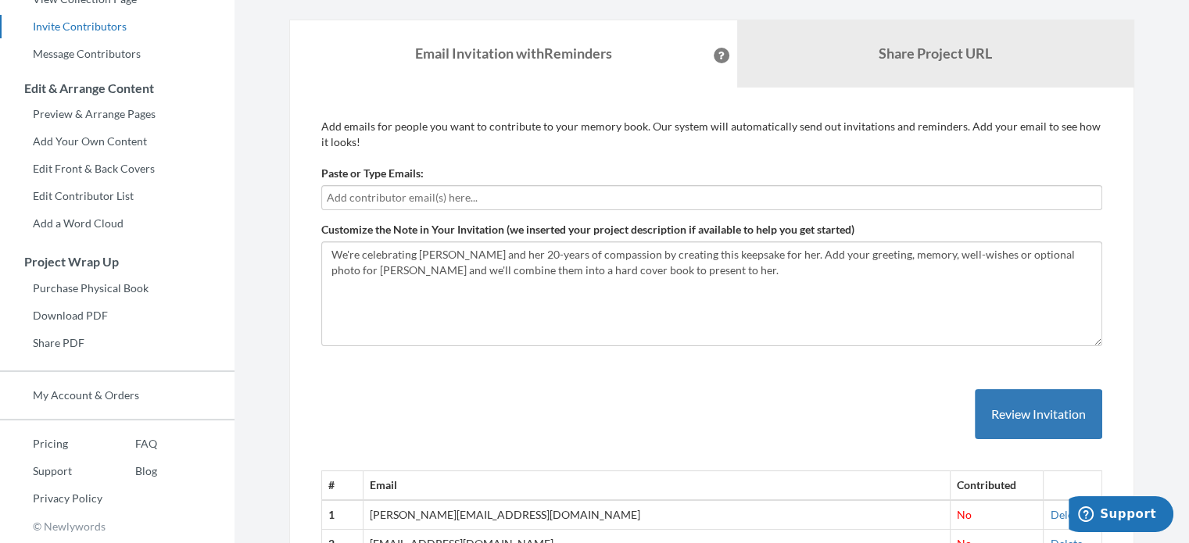
click at [727, 193] on input "text" at bounding box center [712, 197] width 770 height 17
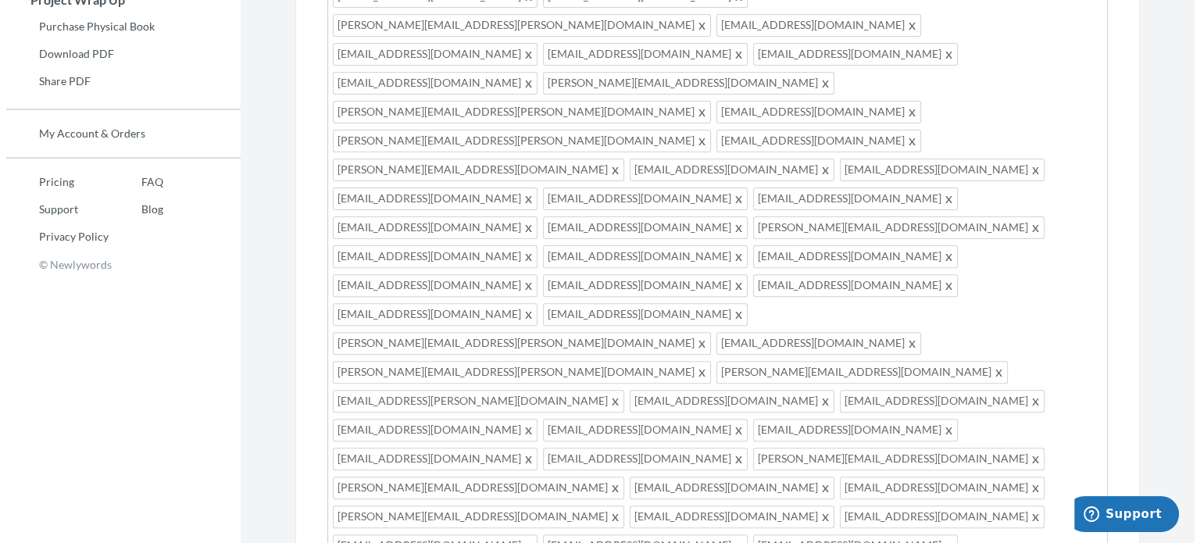
scroll to position [625, 0]
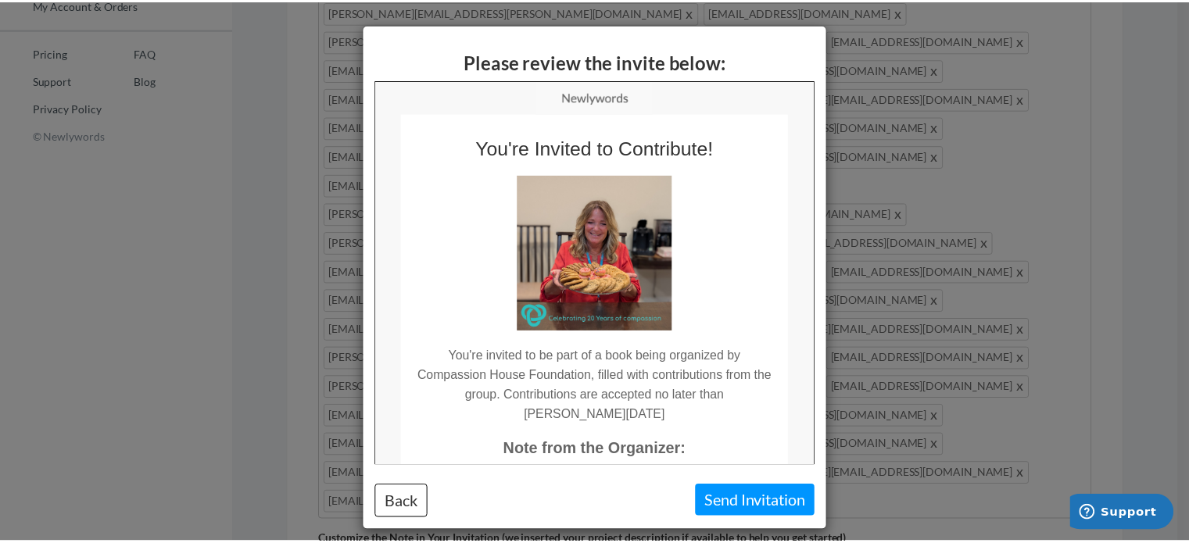
scroll to position [0, 0]
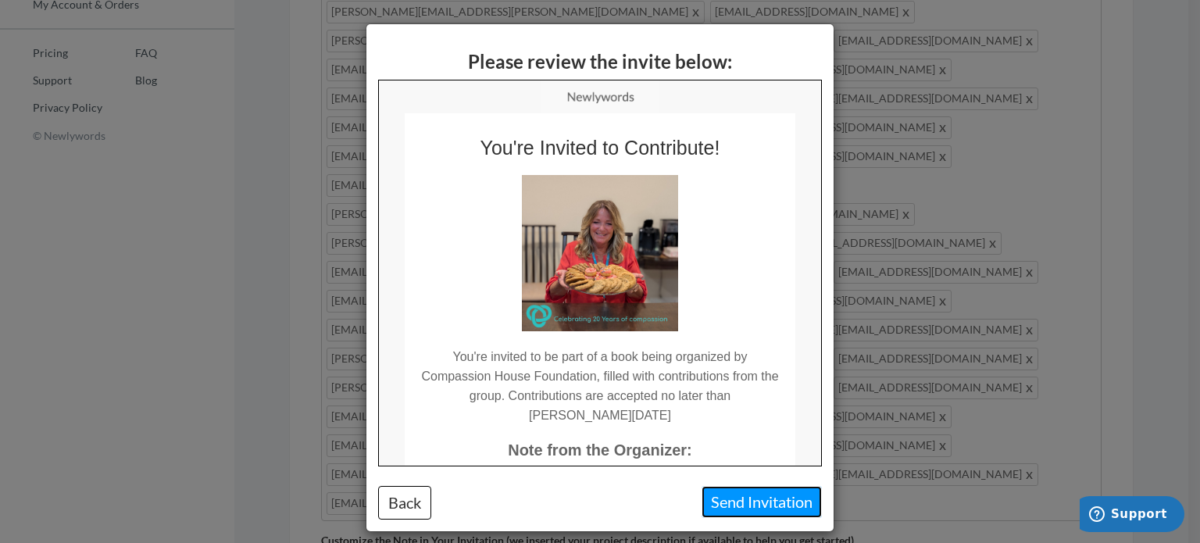
click at [735, 502] on button "Send Invitation" at bounding box center [762, 502] width 120 height 32
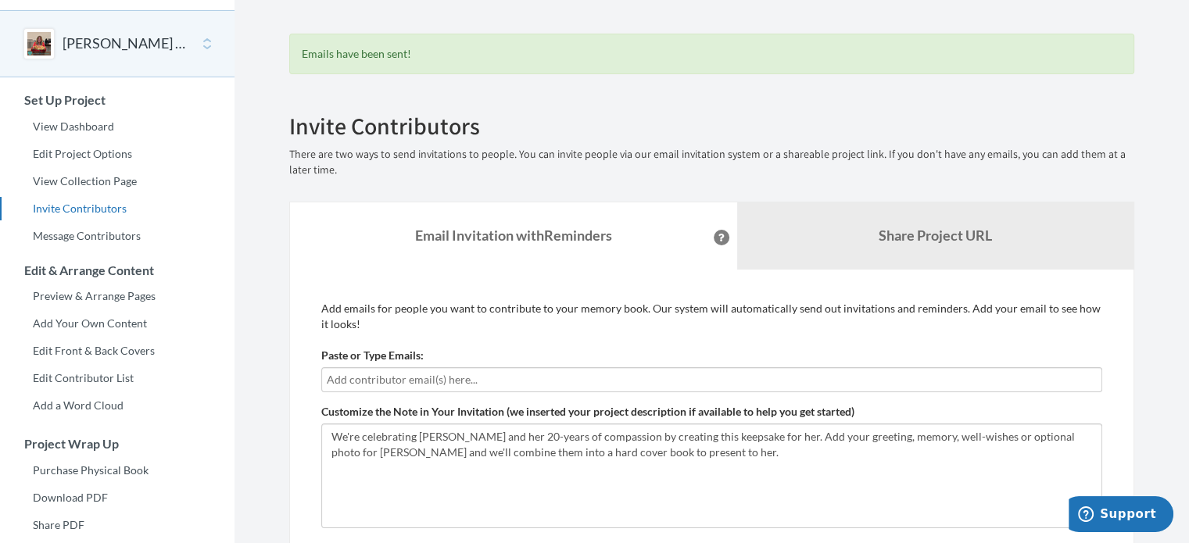
scroll to position [78, 0]
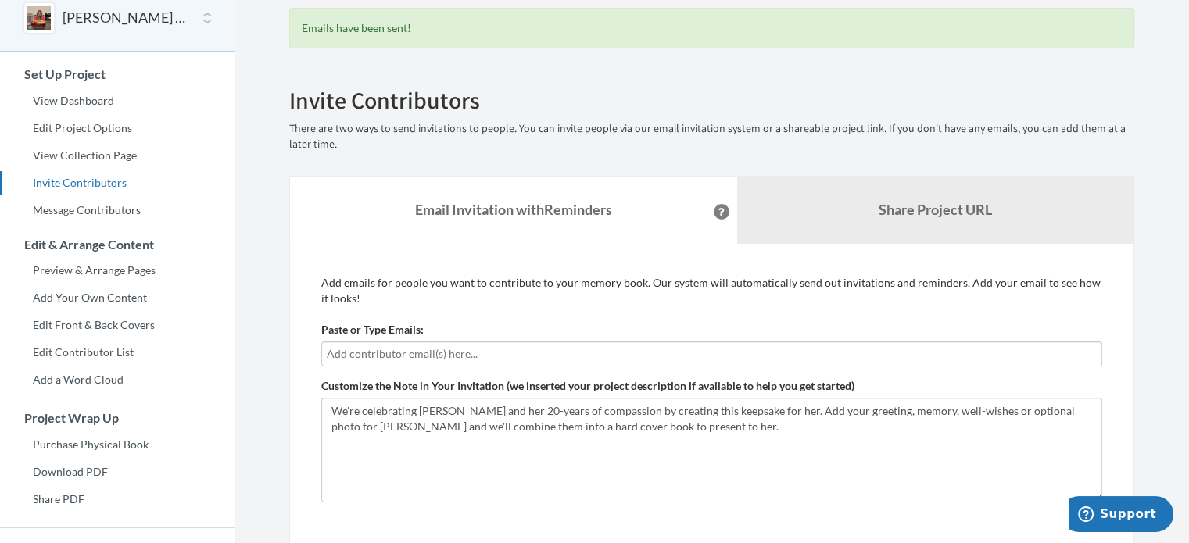
click at [645, 347] on input "text" at bounding box center [712, 353] width 770 height 17
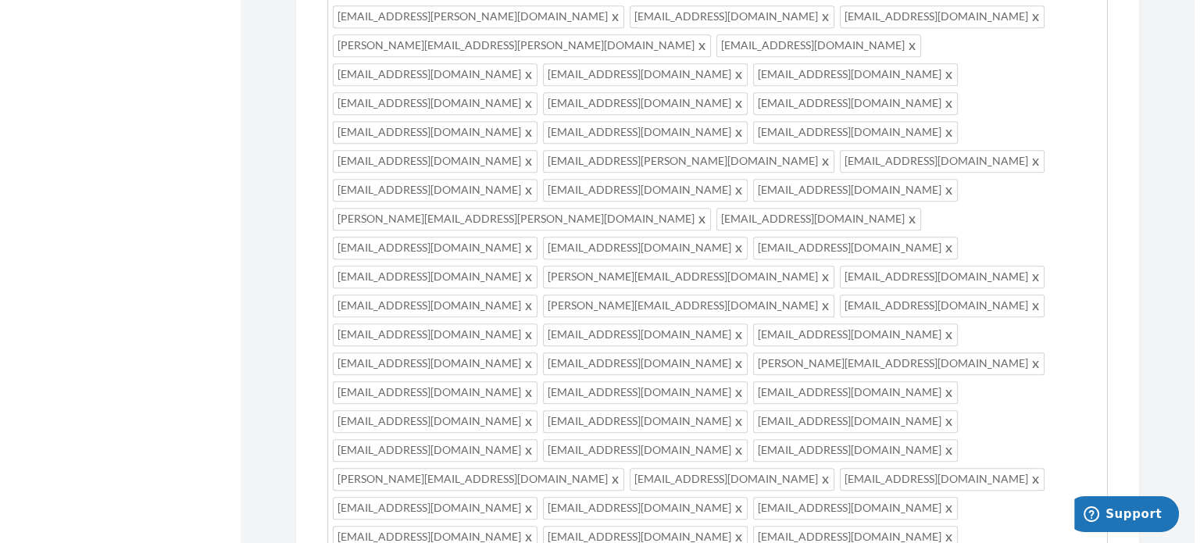
scroll to position [938, 0]
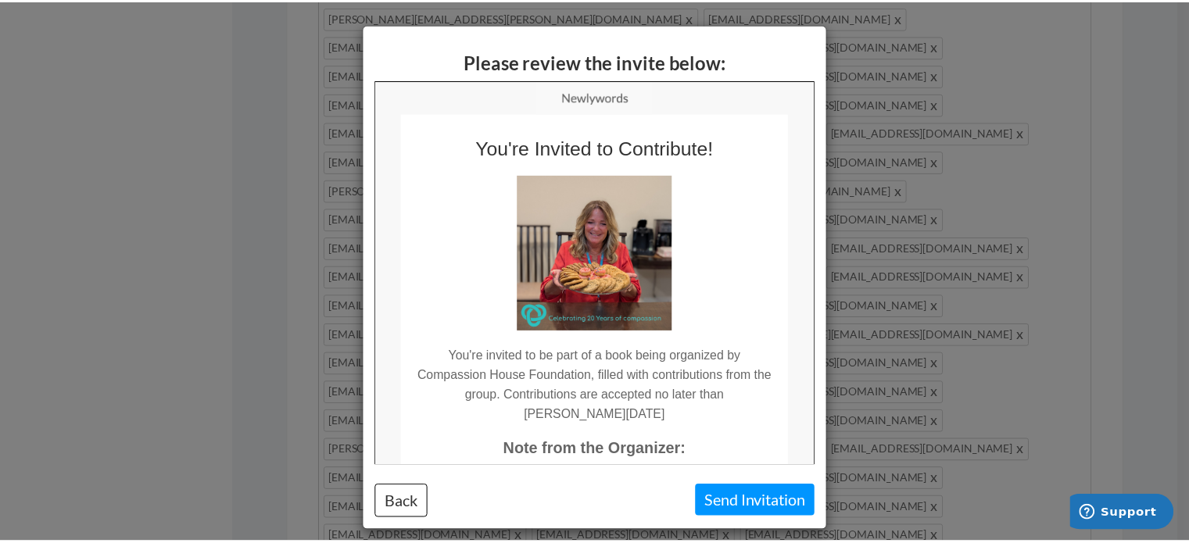
scroll to position [0, 0]
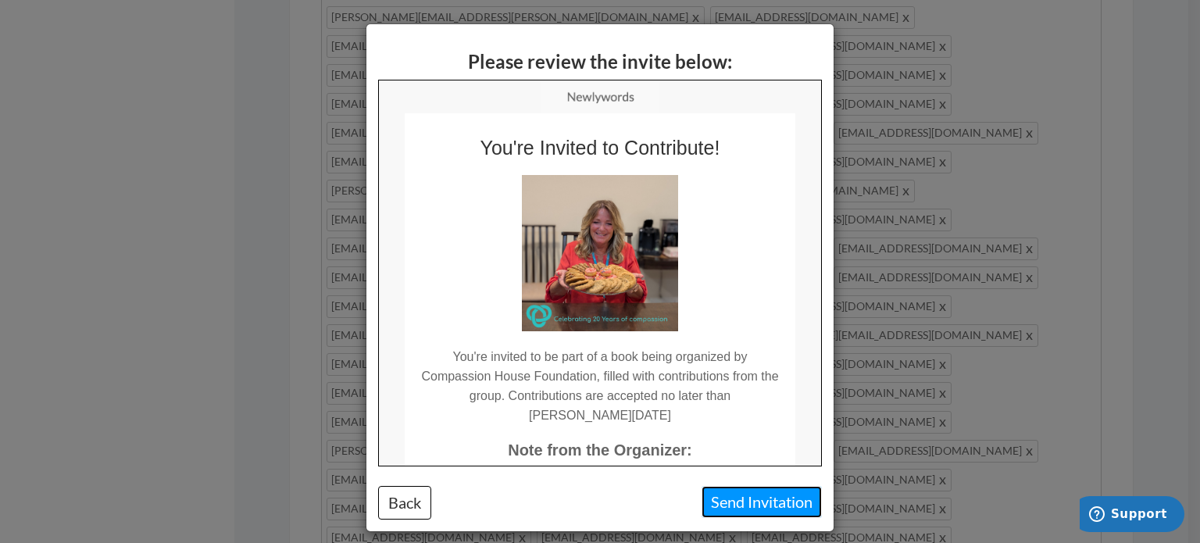
click at [725, 501] on button "Send Invitation" at bounding box center [762, 502] width 120 height 32
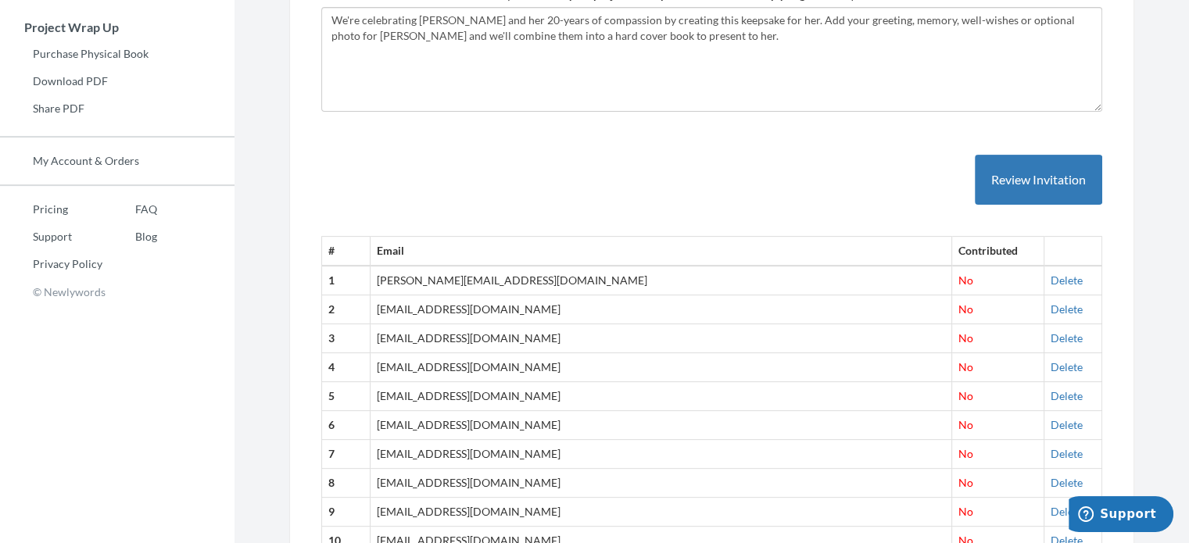
scroll to position [313, 0]
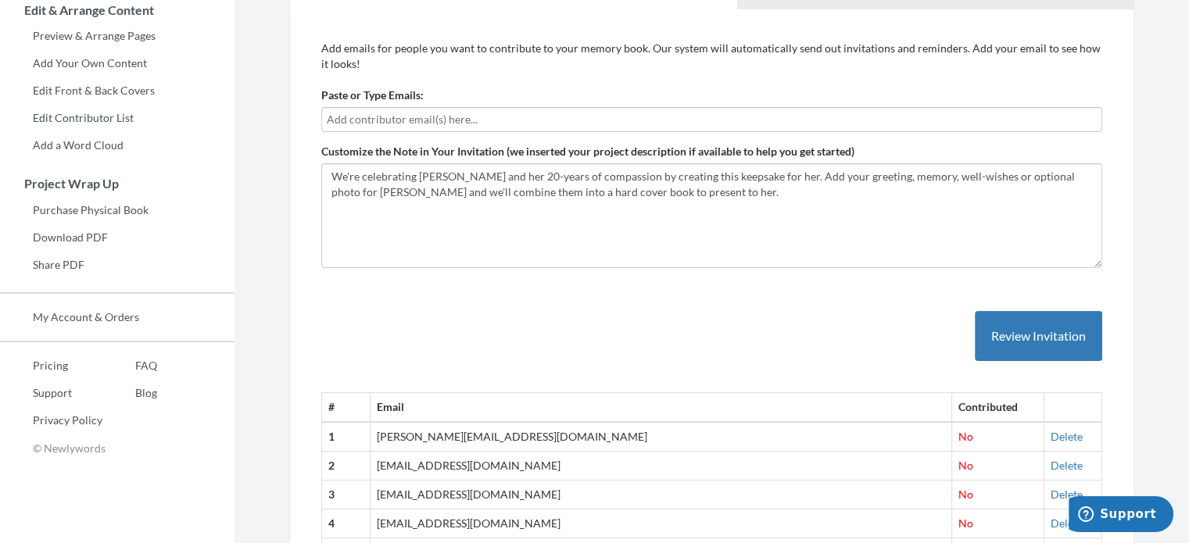
click at [469, 123] on input "text" at bounding box center [712, 119] width 770 height 17
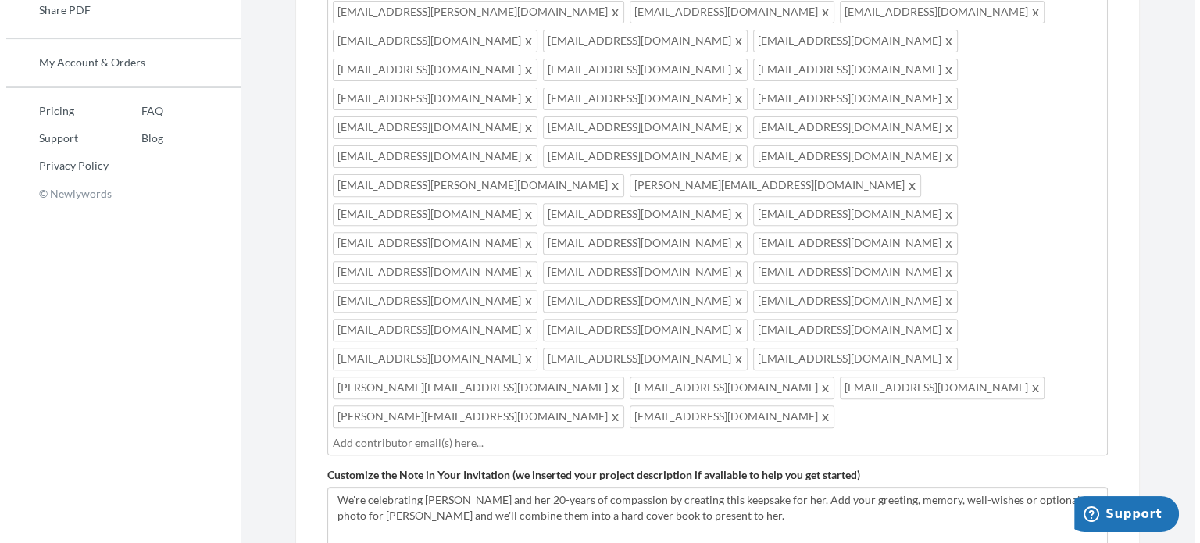
scroll to position [703, 0]
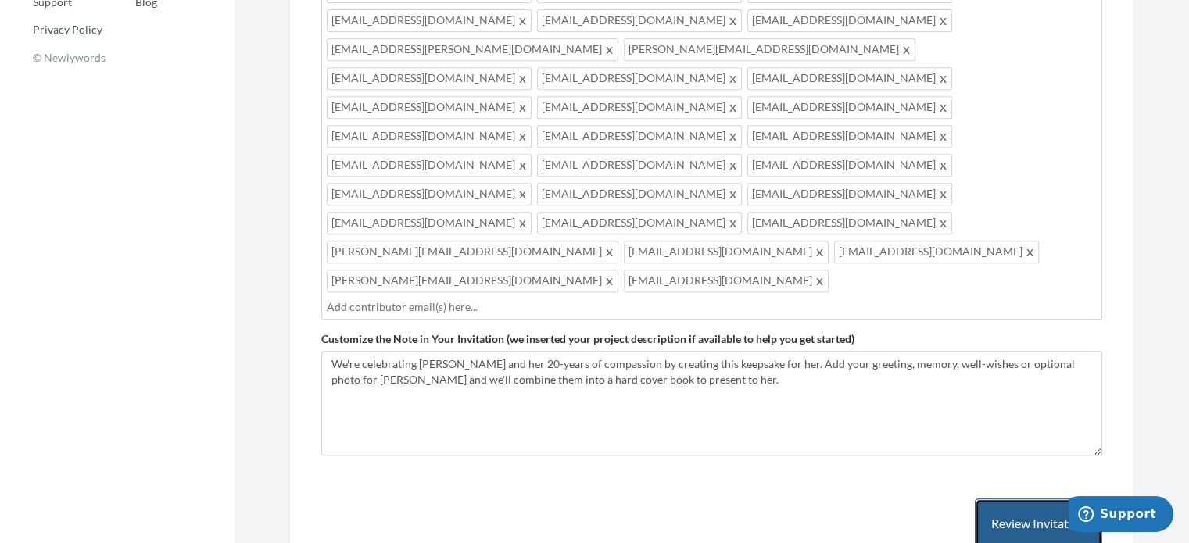
click at [1022, 499] on button "Review Invitation" at bounding box center [1038, 524] width 127 height 51
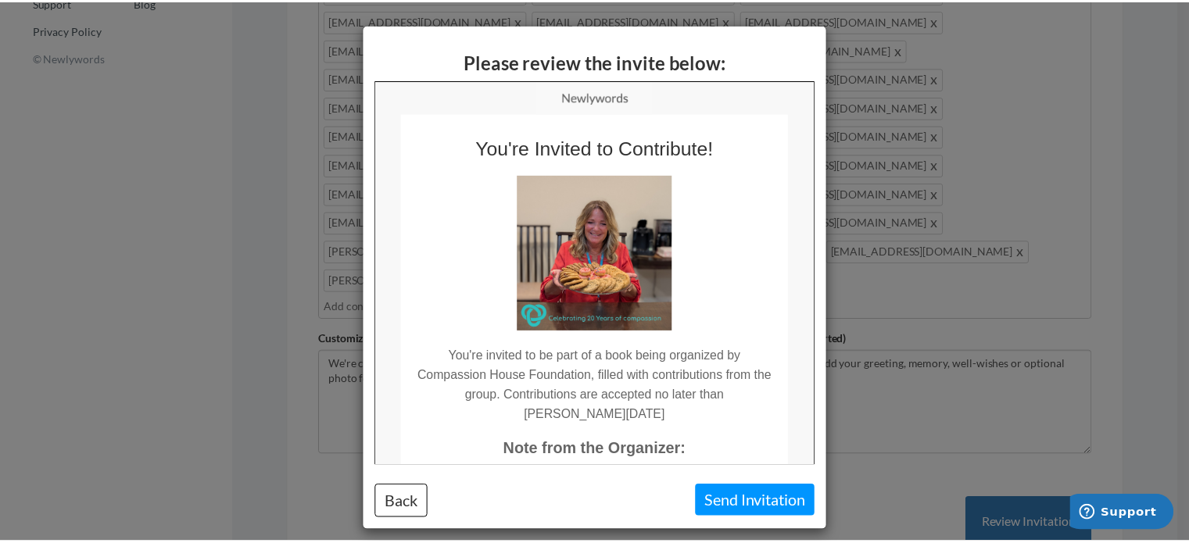
scroll to position [0, 0]
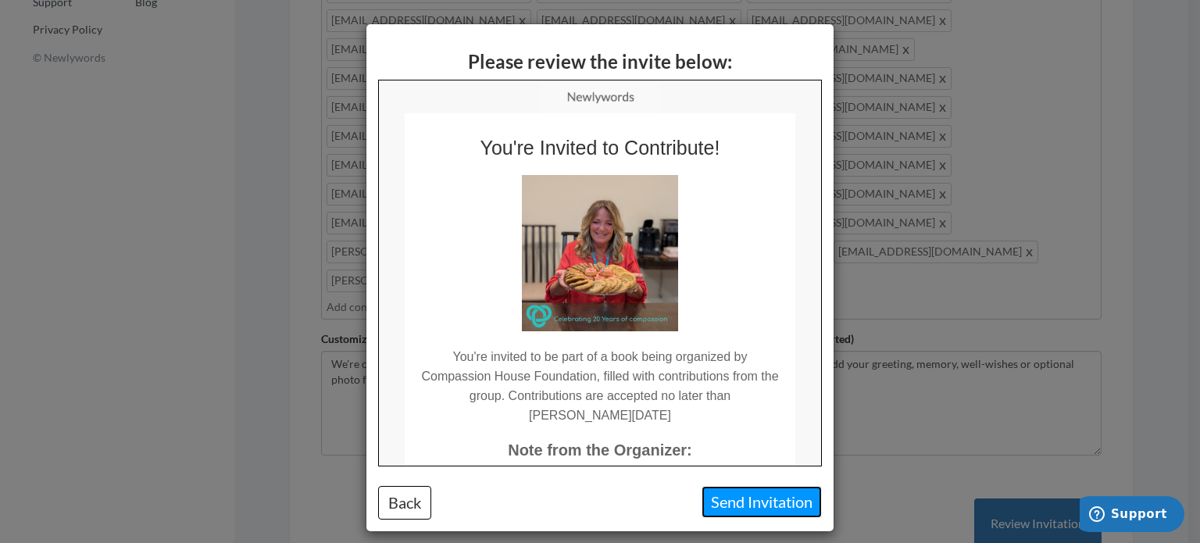
click at [767, 498] on button "Send Invitation" at bounding box center [762, 502] width 120 height 32
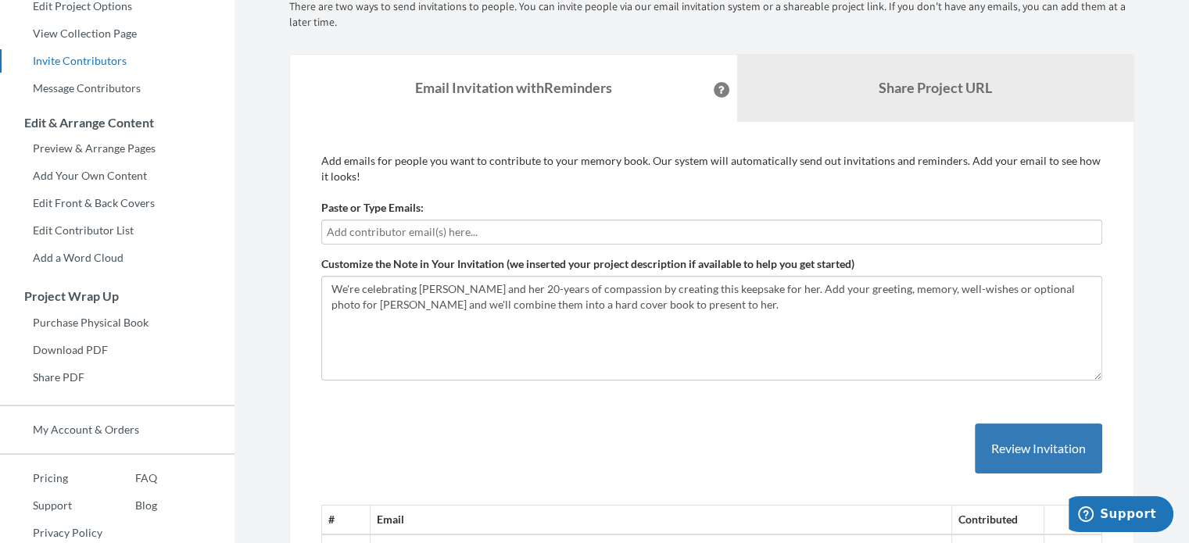
scroll to position [78, 0]
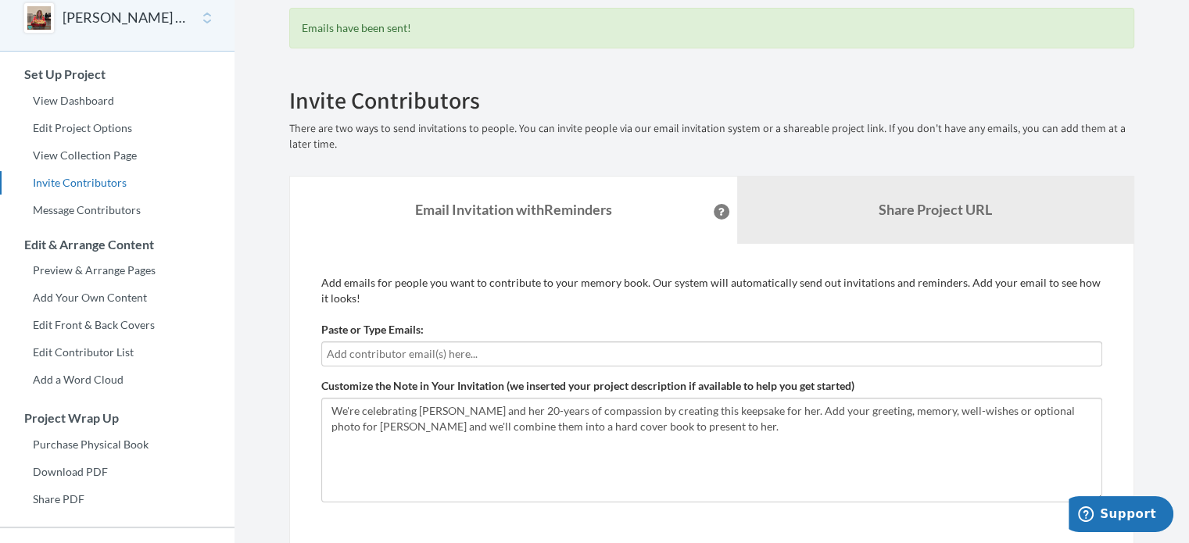
click at [611, 351] on input "text" at bounding box center [712, 353] width 770 height 17
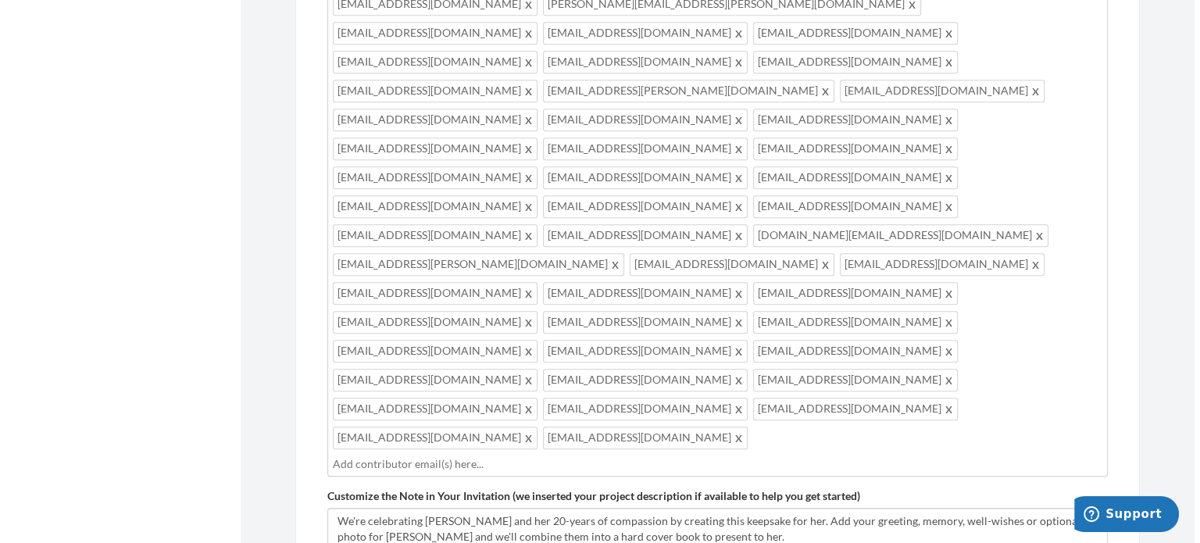
scroll to position [1016, 0]
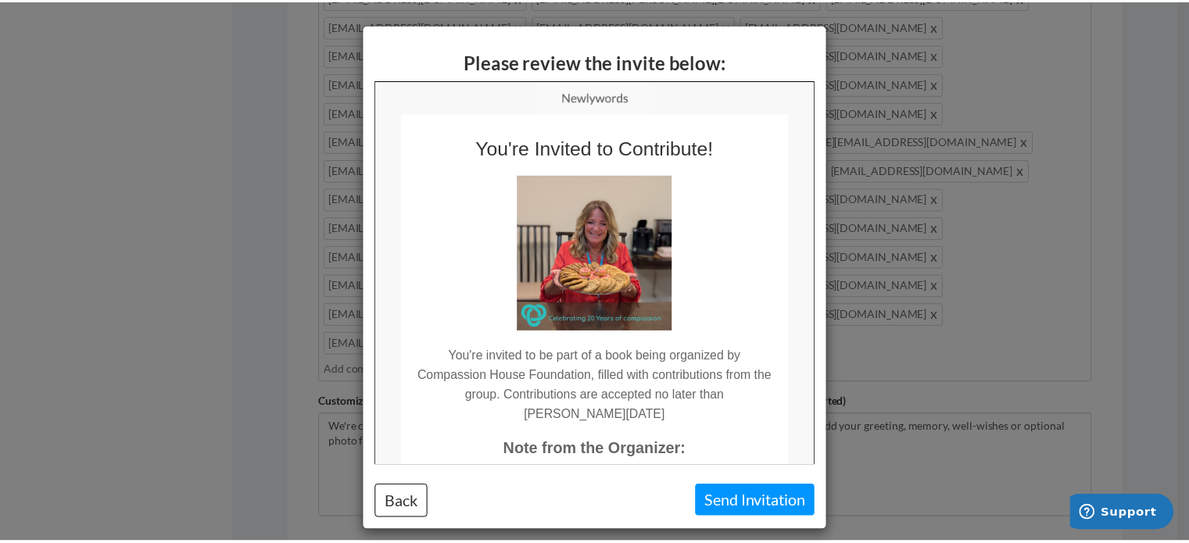
scroll to position [0, 0]
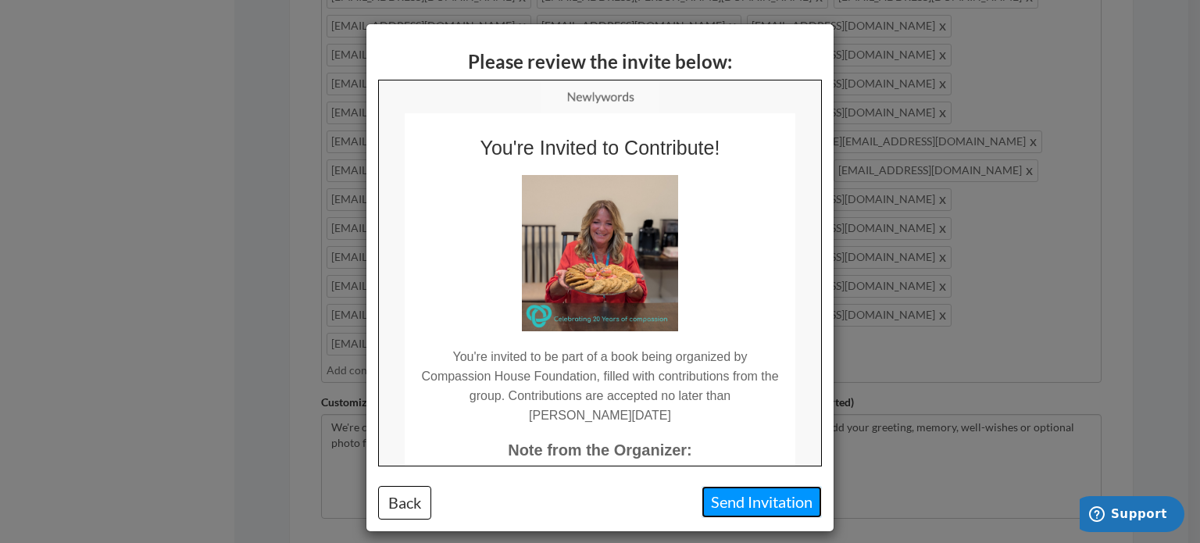
click at [764, 503] on button "Send Invitation" at bounding box center [762, 502] width 120 height 32
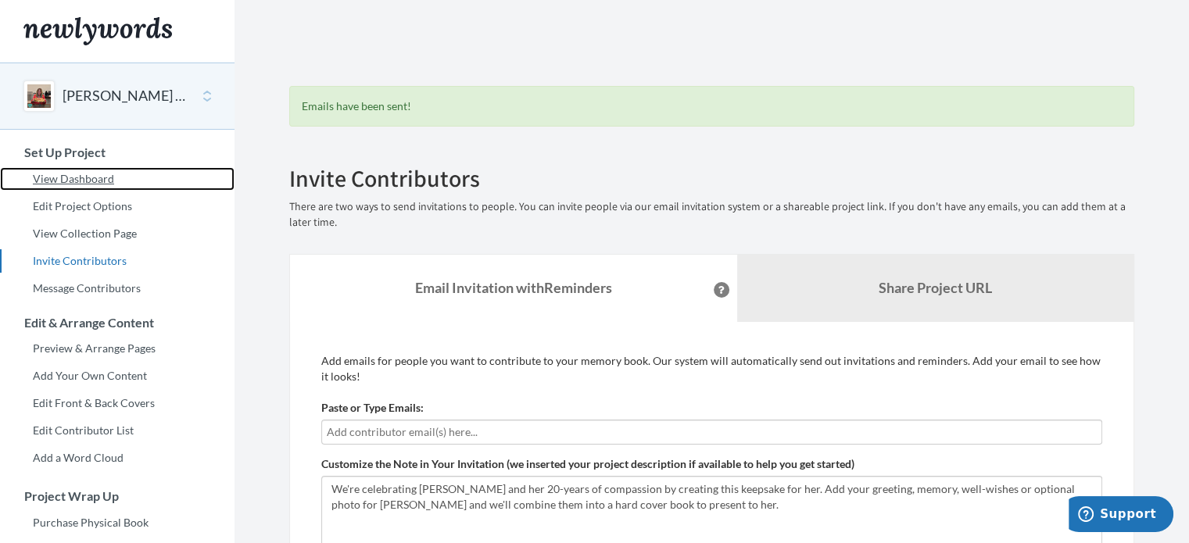
drag, startPoint x: 85, startPoint y: 177, endPoint x: 63, endPoint y: 28, distance: 150.1
click at [85, 177] on link "View Dashboard" at bounding box center [117, 178] width 234 height 23
click at [81, 171] on link "View Dashboard" at bounding box center [117, 178] width 234 height 23
click at [66, 102] on button "[PERSON_NAME] 20-Year Anniversary" at bounding box center [126, 96] width 127 height 20
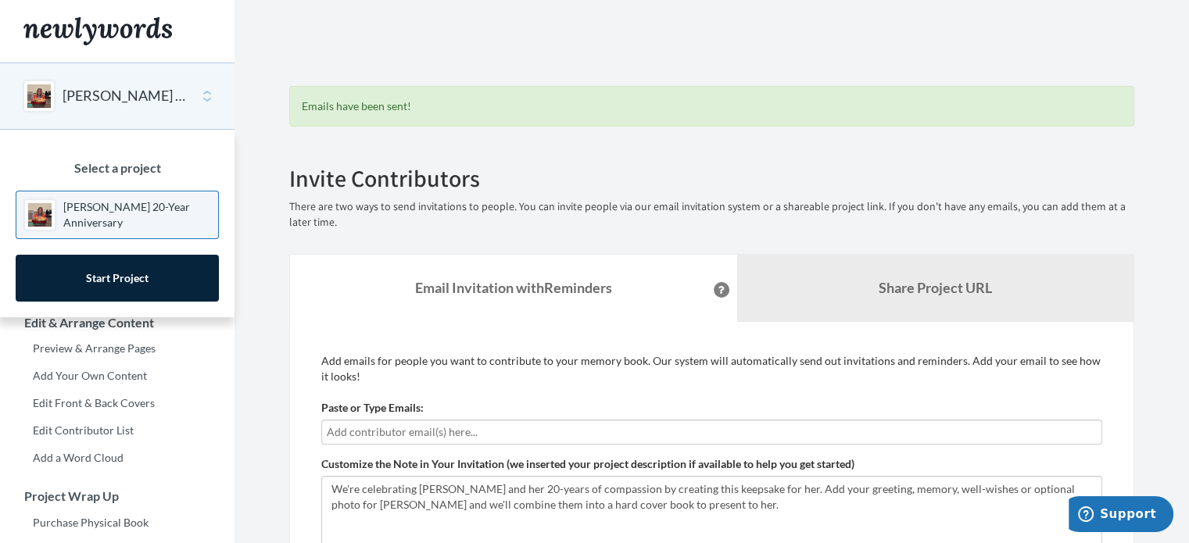
scroll to position [78, 0]
